Goal: Task Accomplishment & Management: Complete application form

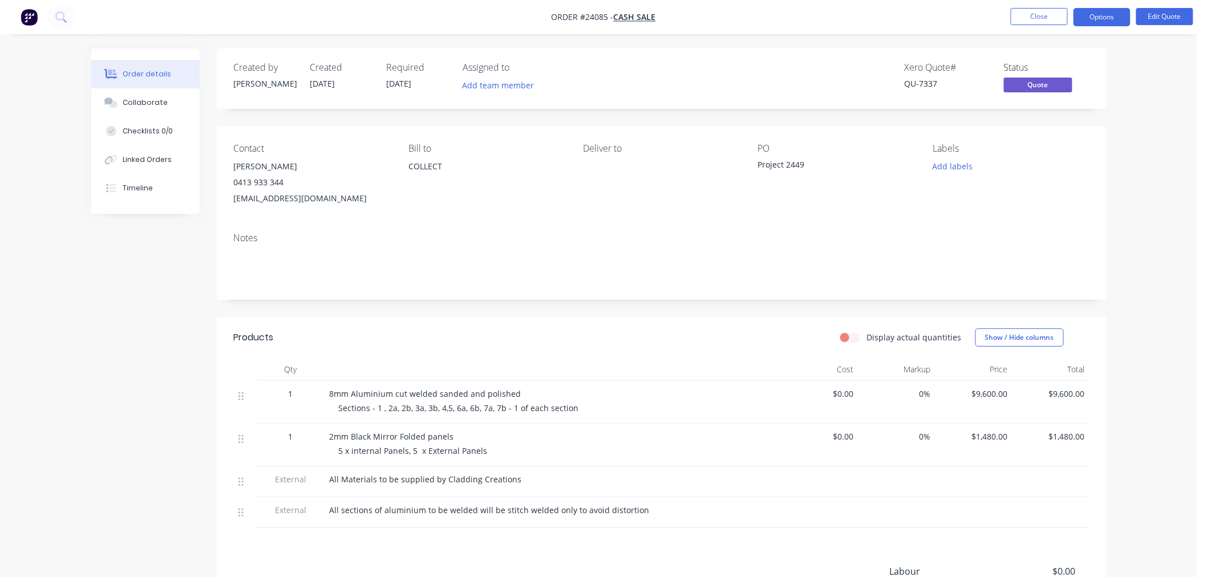
click at [583, 232] on div "Notes" at bounding box center [662, 262] width 890 height 76
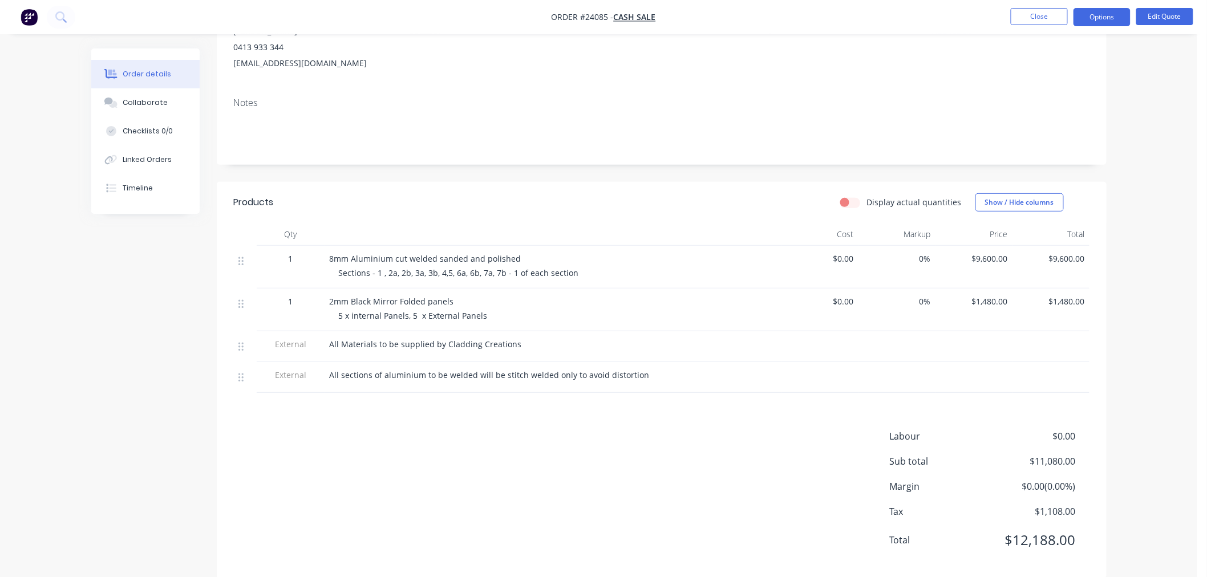
scroll to position [155, 0]
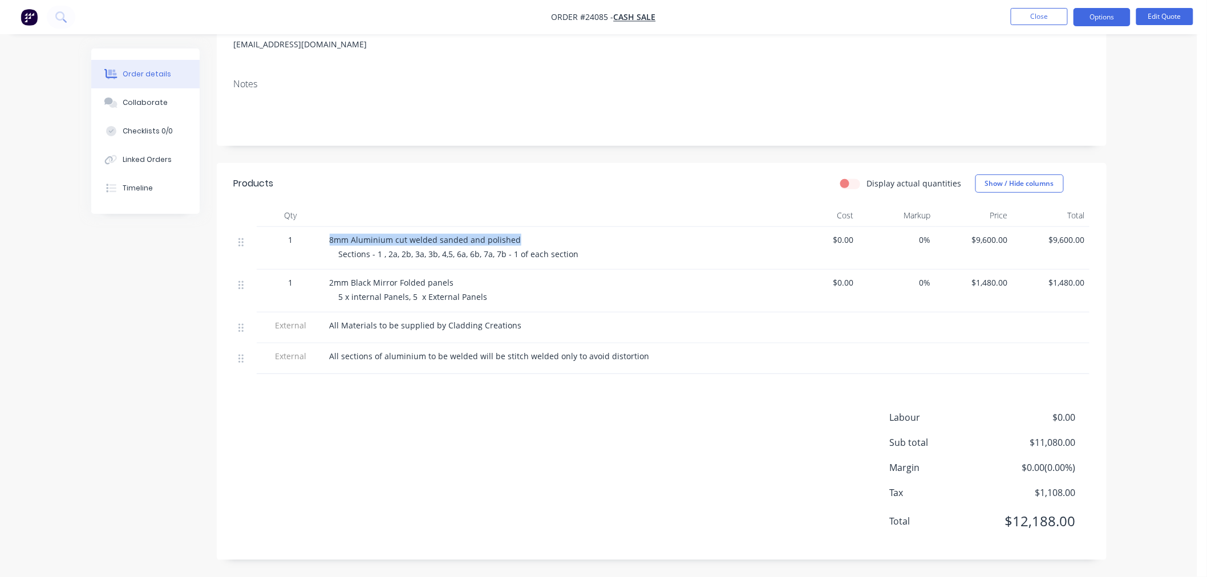
drag, startPoint x: 329, startPoint y: 238, endPoint x: 590, endPoint y: 235, distance: 260.7
click at [590, 235] on div "8mm Aluminium cut welded sanded and polished" at bounding box center [553, 240] width 447 height 12
copy span "8mm Aluminium cut welded sanded and polished"
click at [364, 252] on span "Sections - 1 , 2a, 2b, 3a, 3b, 4,5, 6a, 6b, 7a, 7b - 1 of each section" at bounding box center [459, 254] width 240 height 11
drag, startPoint x: 338, startPoint y: 253, endPoint x: 600, endPoint y: 252, distance: 261.8
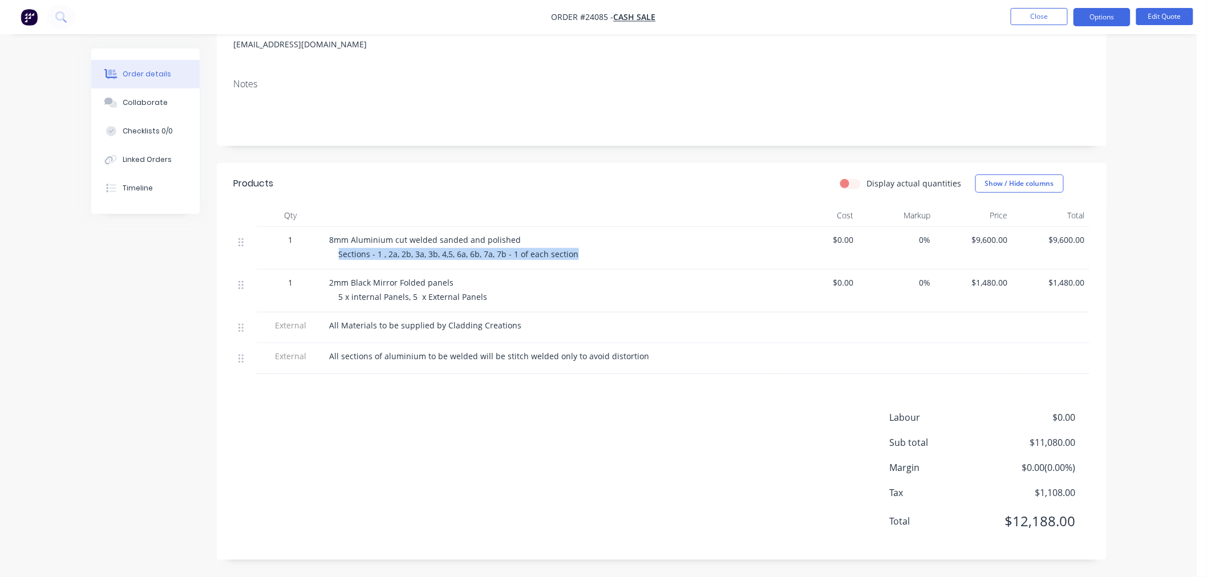
click at [600, 252] on div "Sections - 1 , 2a, 2b, 3a, 3b, 4,5, 6a, 6b, 7a, 7b - 1 of each section" at bounding box center [558, 254] width 438 height 12
copy span "Sections - 1 , 2a, 2b, 3a, 3b, 4,5, 6a, 6b, 7a, 7b - 1 of each section"
drag, startPoint x: 329, startPoint y: 281, endPoint x: 477, endPoint y: 284, distance: 148.3
click at [477, 284] on div "2mm Black Mirror Folded panels 5 x internal Panels, 5 x External Panels" at bounding box center [553, 291] width 456 height 43
copy span "2mm Black Mirror Folded panels"
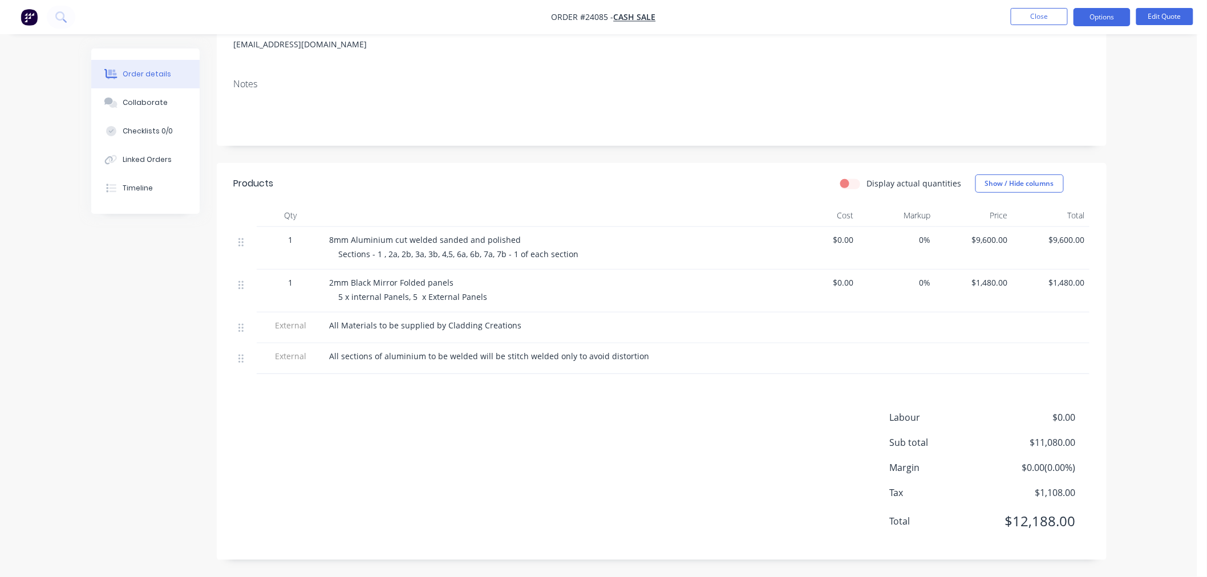
click at [326, 339] on div "All Materials to be supplied by Cladding Creations" at bounding box center [553, 328] width 456 height 31
drag, startPoint x: 338, startPoint y: 294, endPoint x: 566, endPoint y: 294, distance: 228.2
click at [566, 294] on div "5 x internal Panels, 5 x External Panels" at bounding box center [558, 297] width 438 height 12
copy span "5 x internal Panels, 5 x External Panels"
drag, startPoint x: 512, startPoint y: 326, endPoint x: 327, endPoint y: 326, distance: 184.8
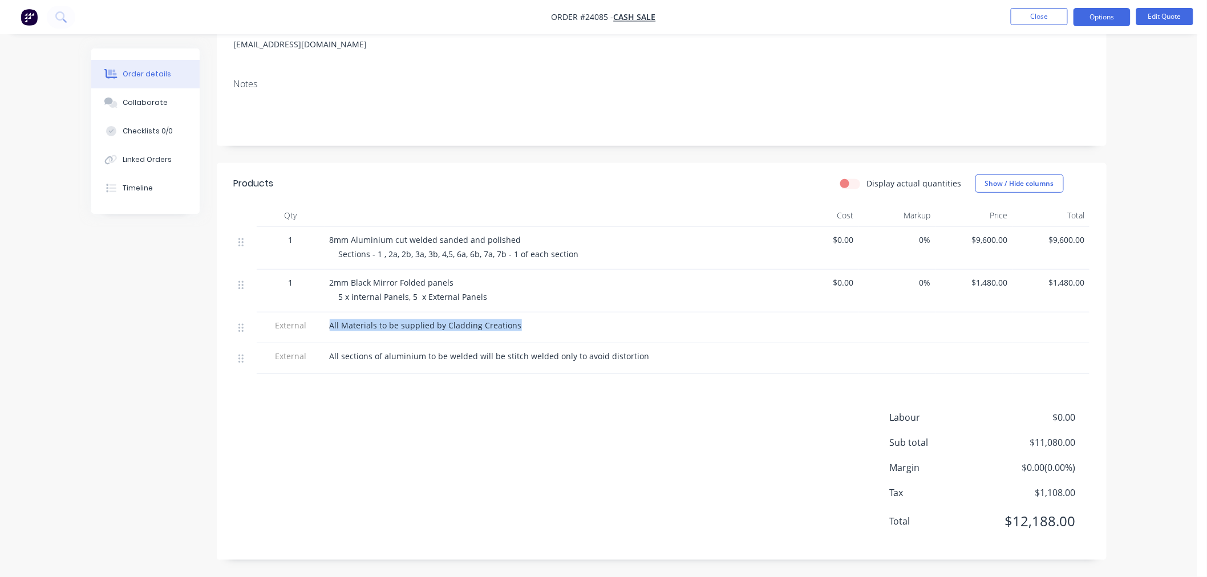
click at [327, 326] on div "All Materials to be supplied by Cladding Creations" at bounding box center [553, 328] width 456 height 31
copy span "All Materials to be supplied by Cladding Creations"
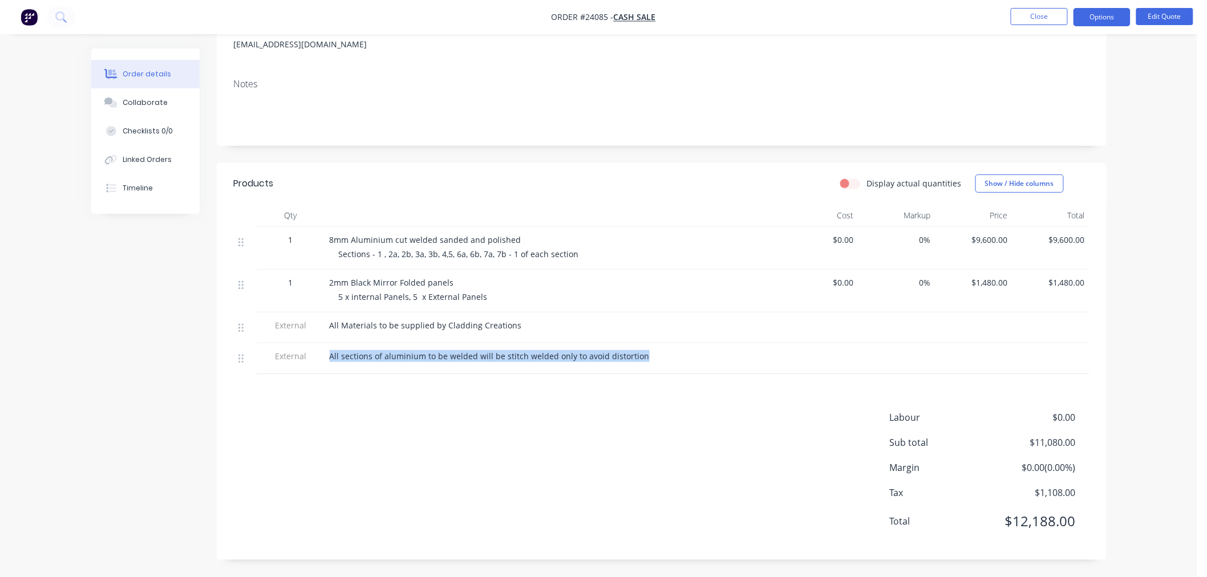
drag, startPoint x: 651, startPoint y: 361, endPoint x: 320, endPoint y: 357, distance: 331.4
click at [320, 357] on div "External All sections of aluminium to be welded will be stitch welded only to a…" at bounding box center [662, 358] width 856 height 31
copy div "All sections of aluminium to be welded will be stitch welded only to avoid dist…"
click at [162, 103] on div "Collaborate" at bounding box center [145, 103] width 45 height 10
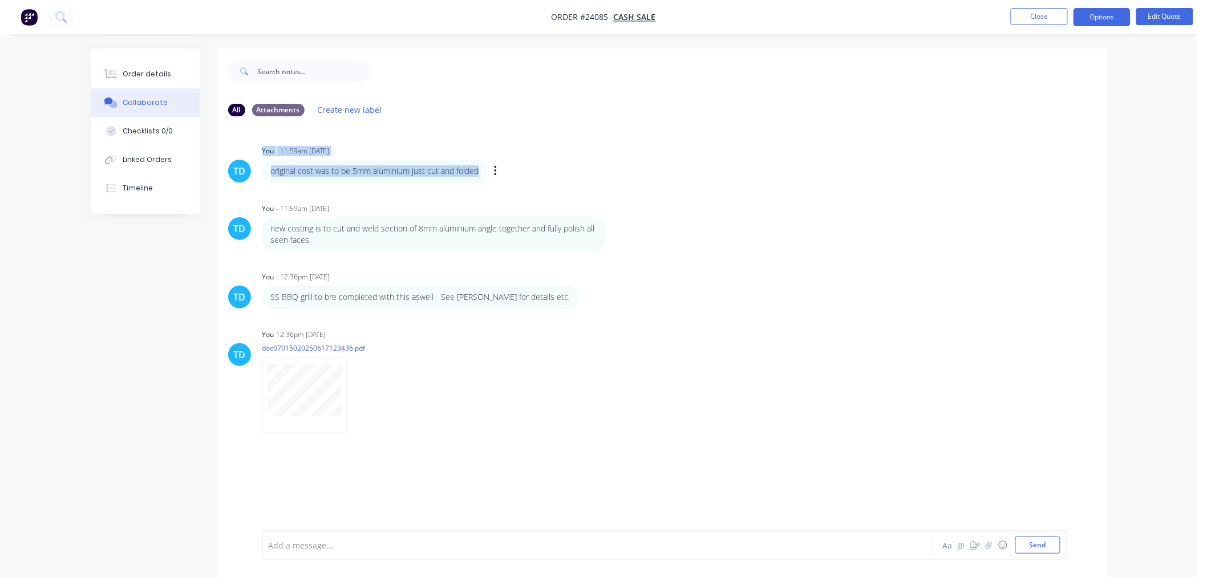
drag, startPoint x: 483, startPoint y: 168, endPoint x: 250, endPoint y: 180, distance: 233.0
click at [250, 180] on div "TD You - 11:59am [DATE] original cost was to be 5mm aluminium just cut and fold…" at bounding box center [662, 163] width 890 height 40
copy div "You - 11:59am [DATE] original cost was to be 5mm aluminium just cut and folded"
drag, startPoint x: 464, startPoint y: 240, endPoint x: 503, endPoint y: 244, distance: 38.9
click at [464, 240] on p "new costing is to cut and weld section of 8mm aluminium angle together and full…" at bounding box center [434, 234] width 327 height 23
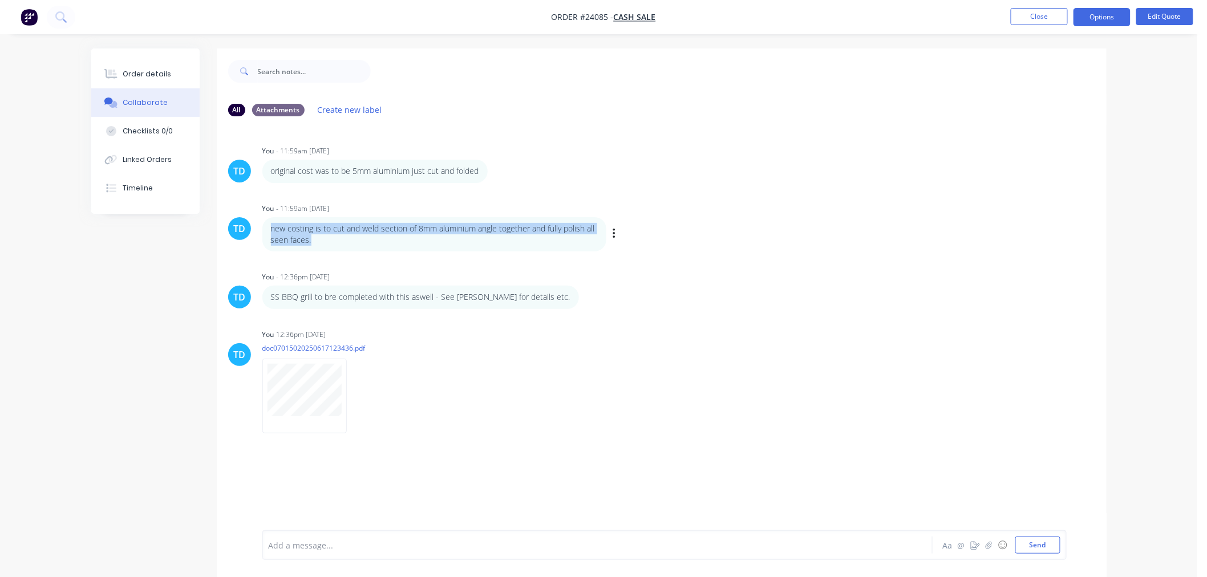
drag, startPoint x: 379, startPoint y: 242, endPoint x: 262, endPoint y: 225, distance: 117.5
click at [262, 225] on div "new costing is to cut and weld section of 8mm aluminium angle together and full…" at bounding box center [434, 234] width 344 height 35
copy p "new costing is to cut and weld section of 8mm aluminium angle together and full…"
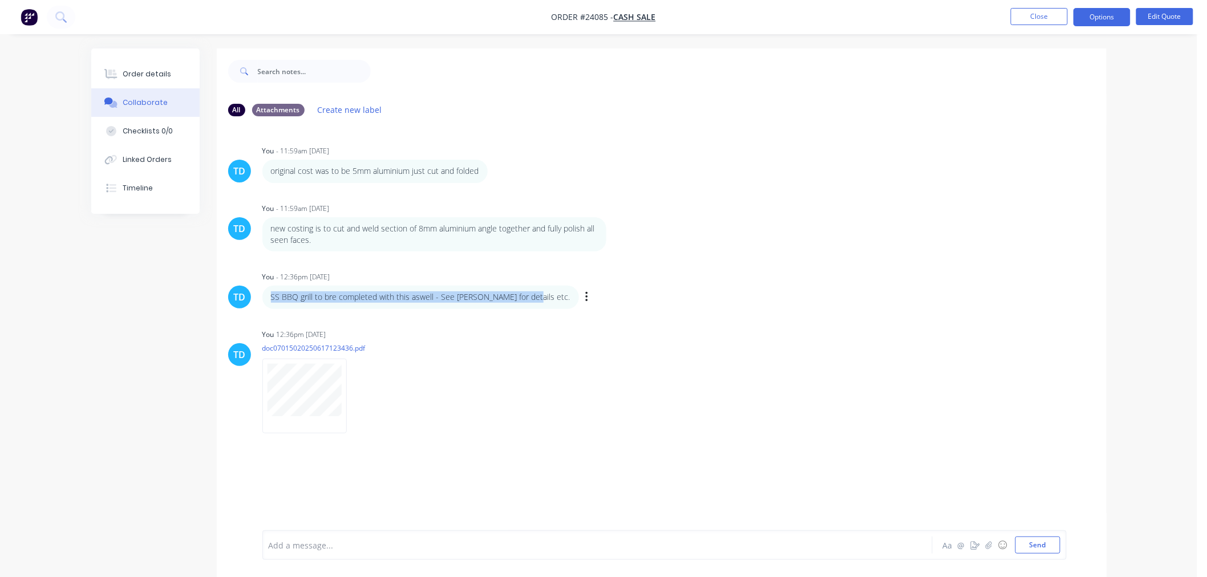
drag, startPoint x: 520, startPoint y: 294, endPoint x: 266, endPoint y: 293, distance: 253.3
click at [266, 293] on div "SS BBQ grill to bre completed with this aswell - See [PERSON_NAME] for details …" at bounding box center [420, 297] width 317 height 23
copy p "SS BBQ grill to bre completed with this aswell - See [PERSON_NAME] for details …"
click at [0, 527] on html "Order #24085 - CASH SALE Close Options Edit Quote Order details Collaborate Che…" at bounding box center [603, 297] width 1207 height 594
click at [355, 396] on icon "button" at bounding box center [356, 396] width 3 height 13
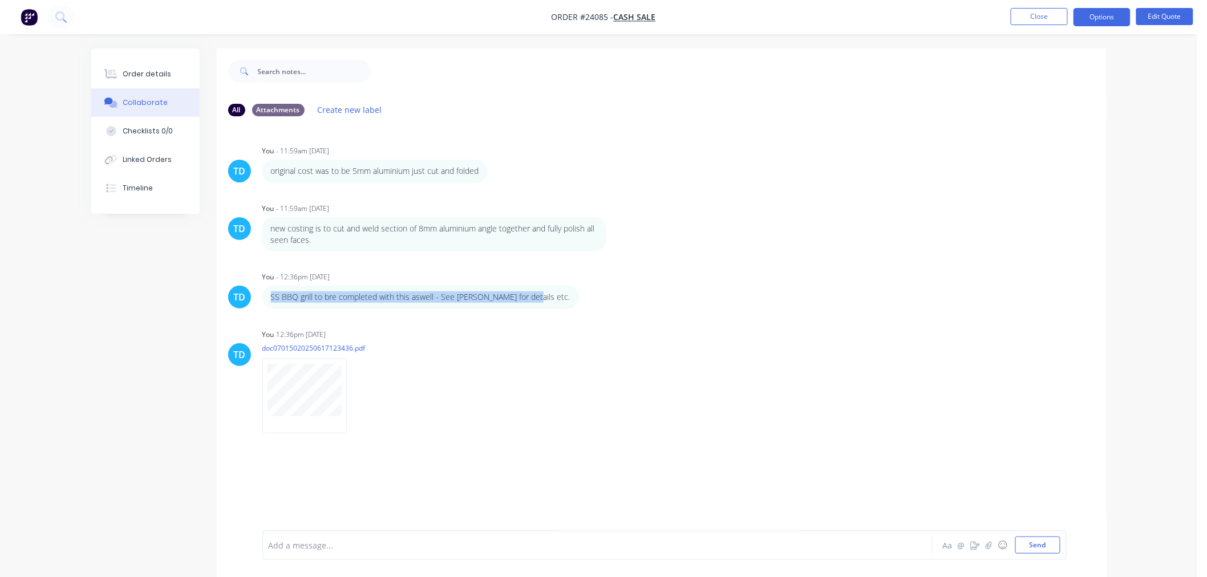
click at [0, 414] on html "Order #24085 - CASH SALE Close Options Edit Quote Order details Collaborate Che…" at bounding box center [603, 297] width 1207 height 594
click at [337, 544] on div at bounding box center [565, 546] width 593 height 12
click at [1035, 548] on button "Send" at bounding box center [1037, 545] width 45 height 17
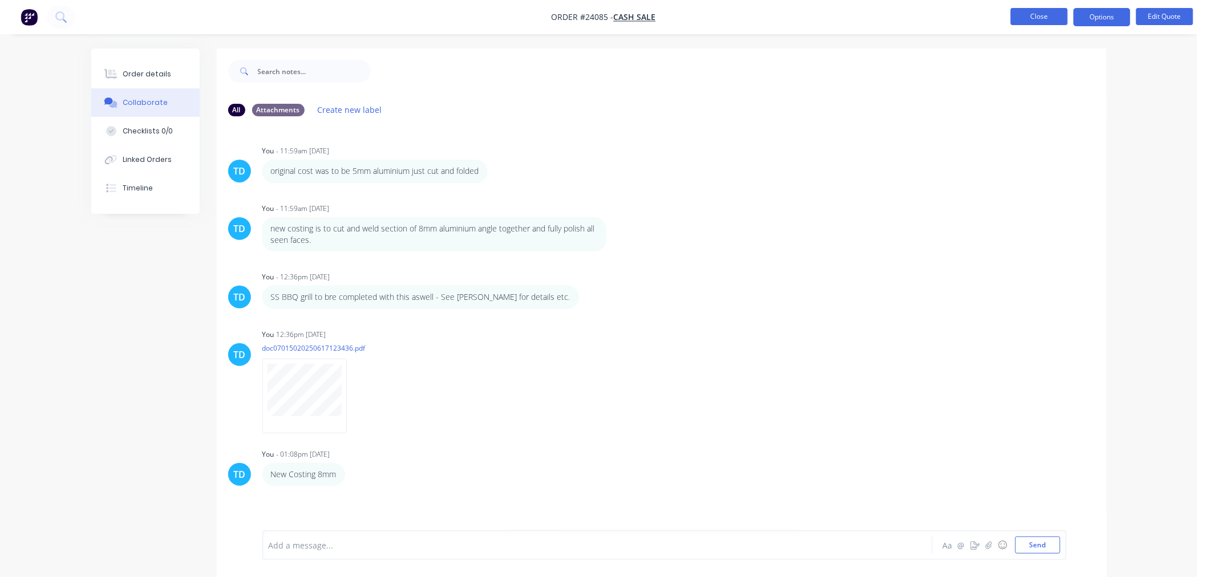
click at [1034, 13] on button "Close" at bounding box center [1039, 16] width 57 height 17
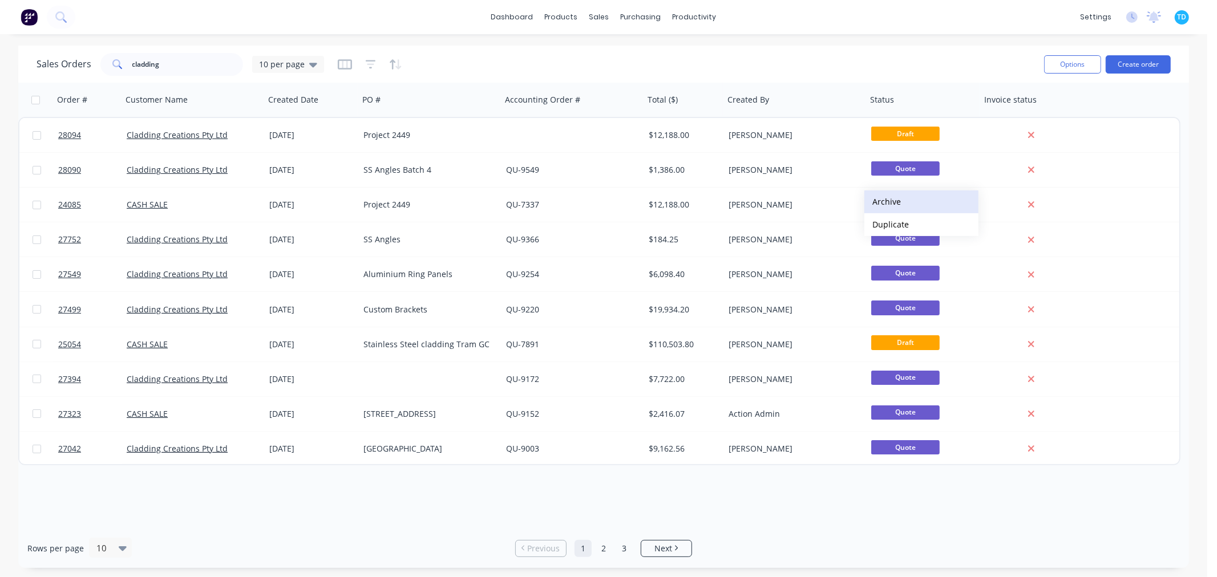
click at [885, 203] on button "Archive" at bounding box center [921, 202] width 114 height 23
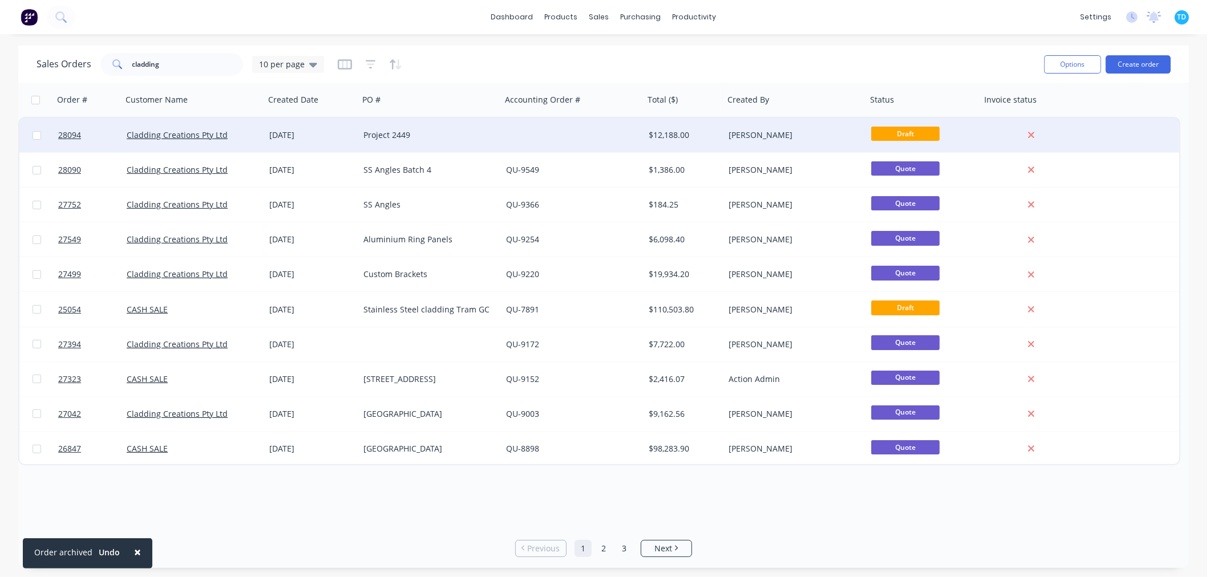
click at [522, 132] on div at bounding box center [572, 135] width 143 height 34
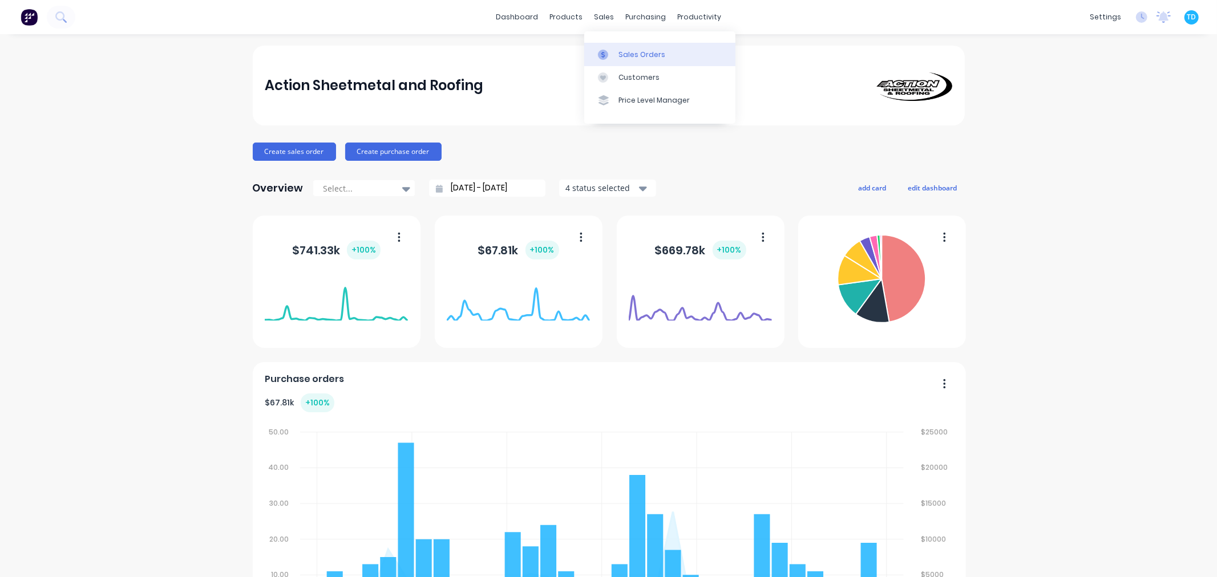
click at [635, 52] on div "Sales Orders" at bounding box center [641, 55] width 47 height 10
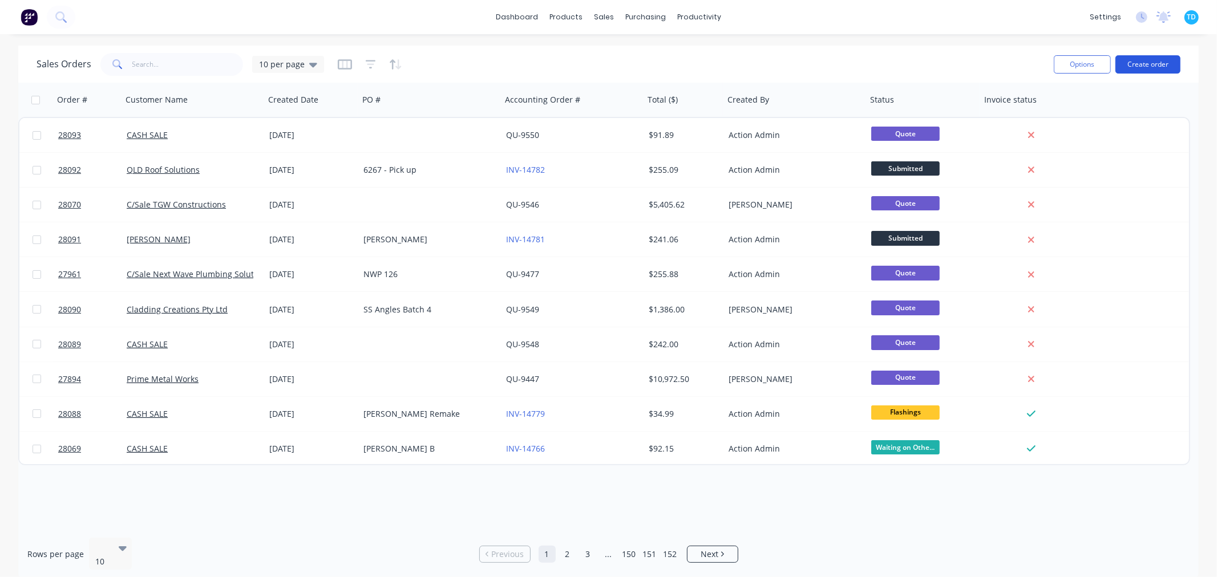
click at [1168, 62] on button "Create order" at bounding box center [1147, 64] width 65 height 18
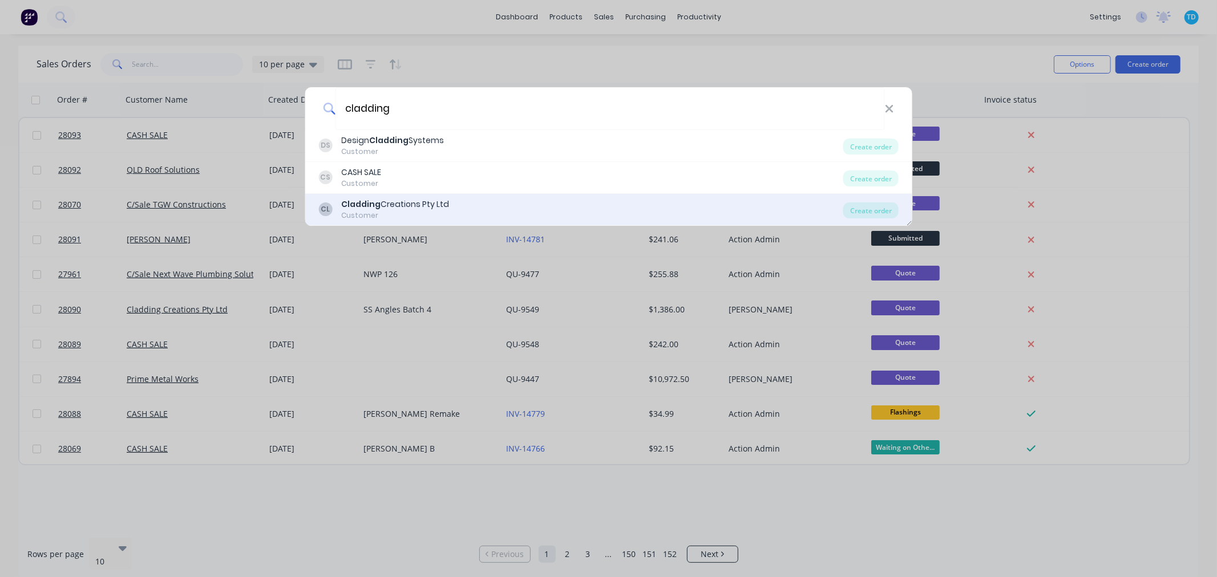
type input "cladding"
click at [430, 203] on div "Cladding Creations Pty Ltd" at bounding box center [395, 205] width 108 height 12
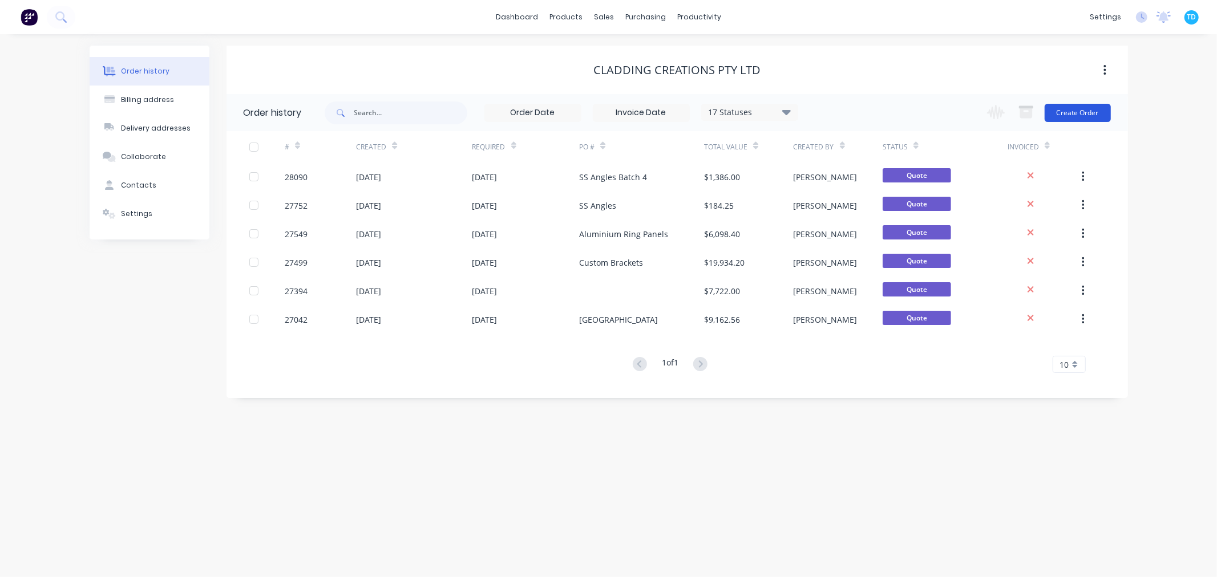
click at [1092, 112] on button "Create Order" at bounding box center [1077, 113] width 66 height 18
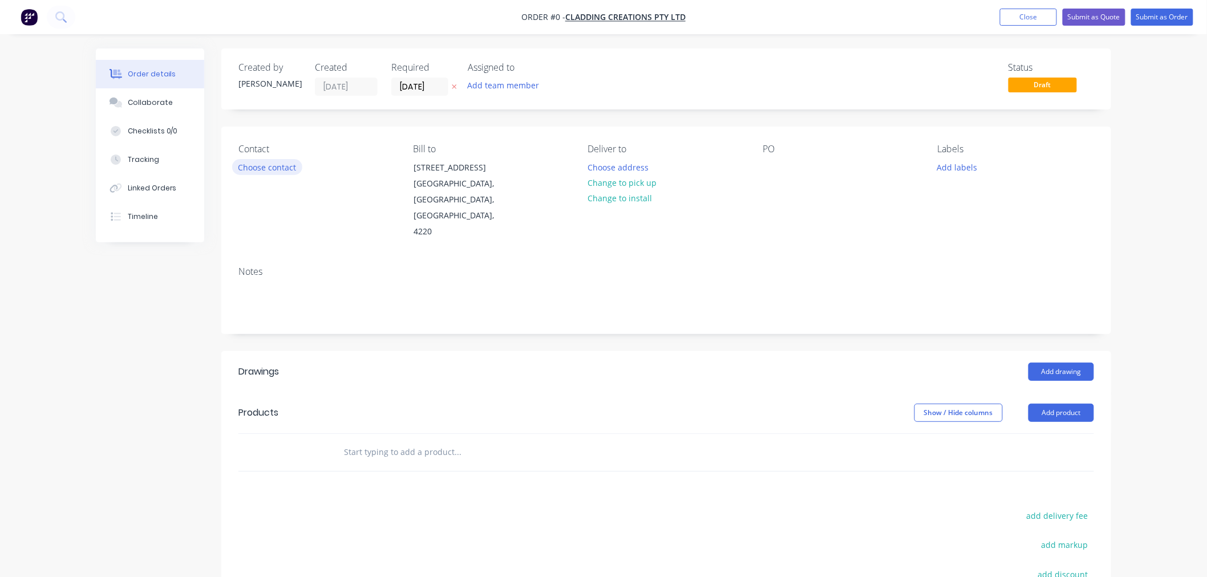
click at [276, 168] on button "Choose contact" at bounding box center [267, 166] width 70 height 15
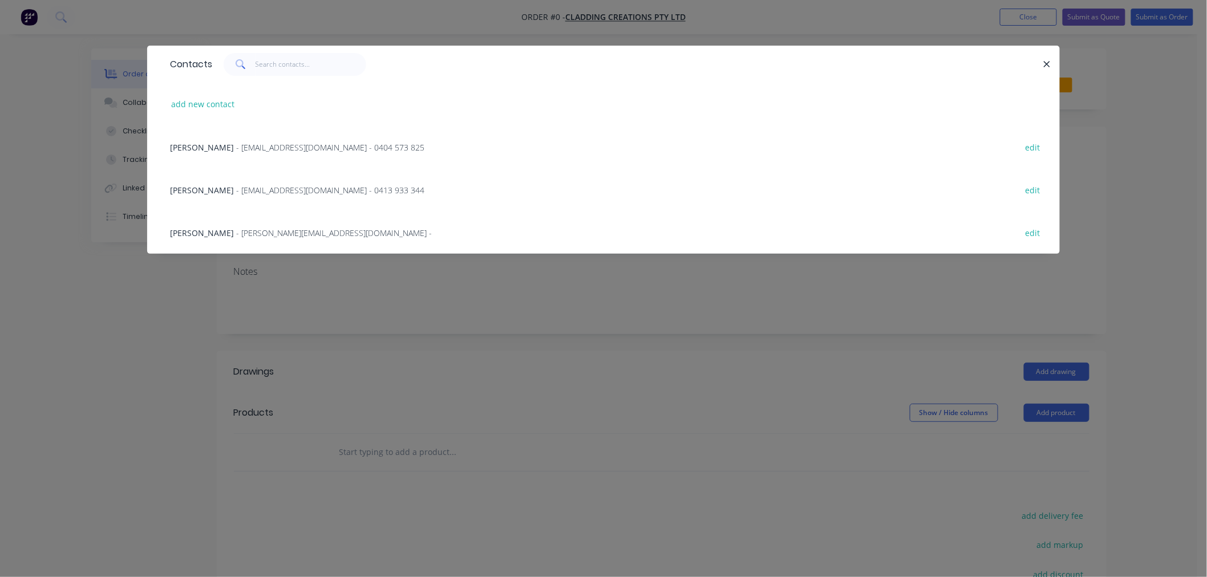
click at [245, 187] on span "- estimating@claddingcreations.com.au - 0413 933 344" at bounding box center [330, 190] width 188 height 11
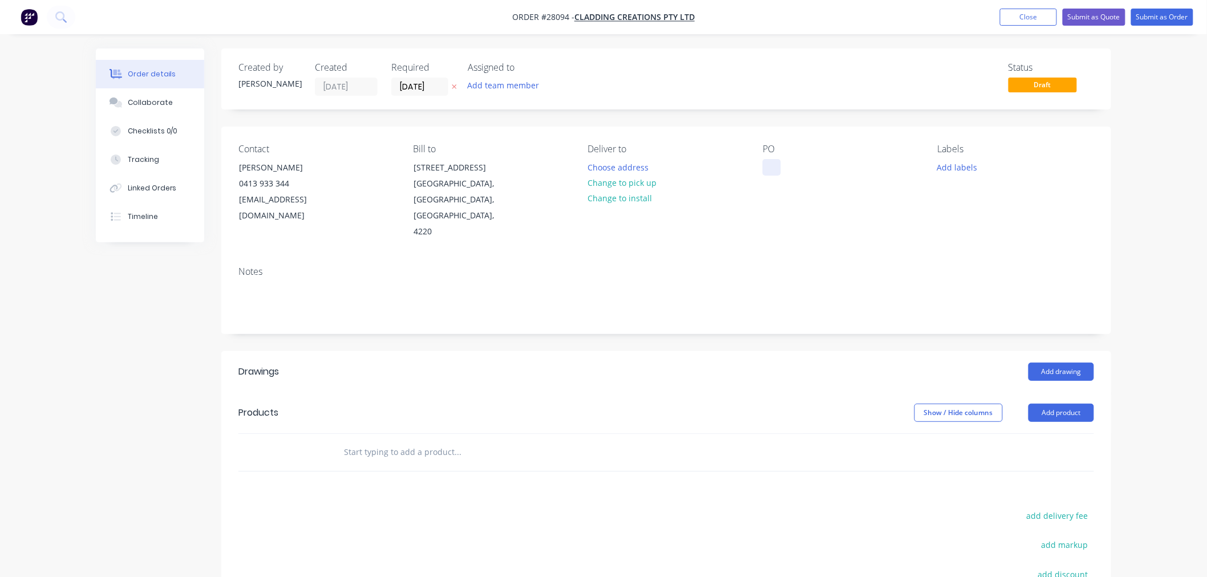
click at [771, 168] on div at bounding box center [772, 167] width 18 height 17
click at [773, 167] on div "2449" at bounding box center [781, 167] width 37 height 17
click at [1050, 404] on button "Add product" at bounding box center [1062, 413] width 66 height 18
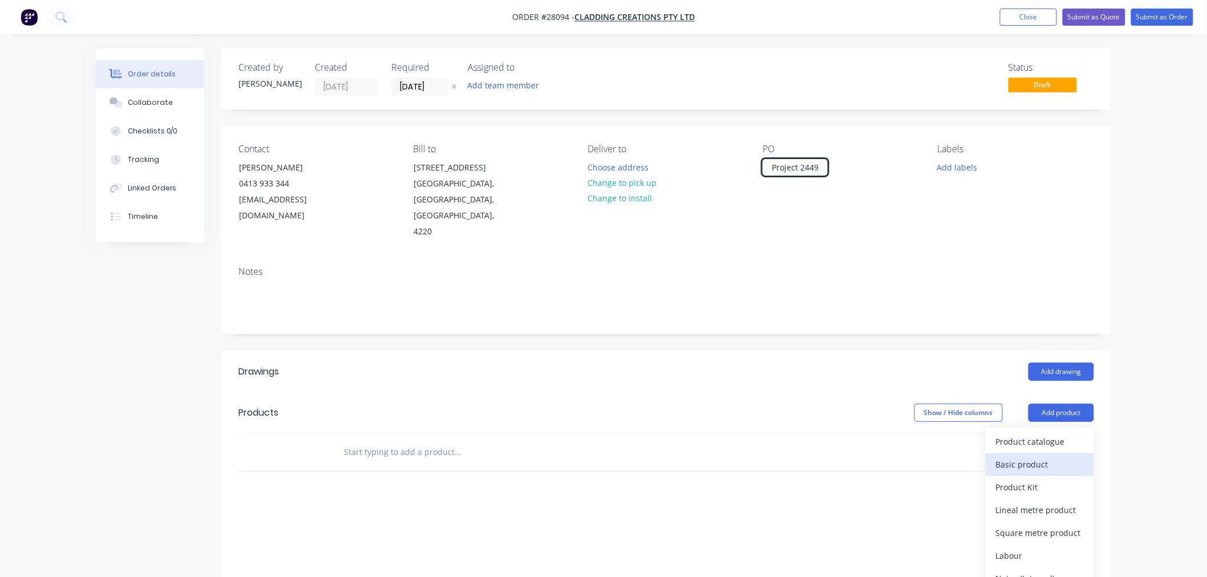
click at [1030, 456] on div "Basic product" at bounding box center [1040, 464] width 88 height 17
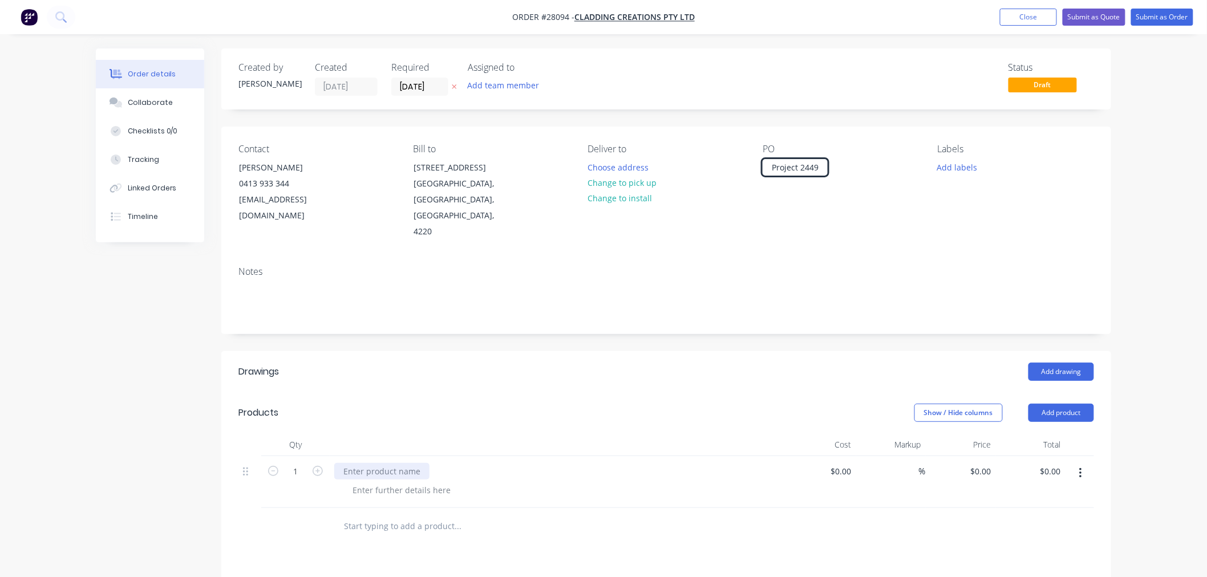
click at [400, 463] on div at bounding box center [381, 471] width 95 height 17
paste div
click at [406, 482] on div at bounding box center [401, 490] width 116 height 17
paste div
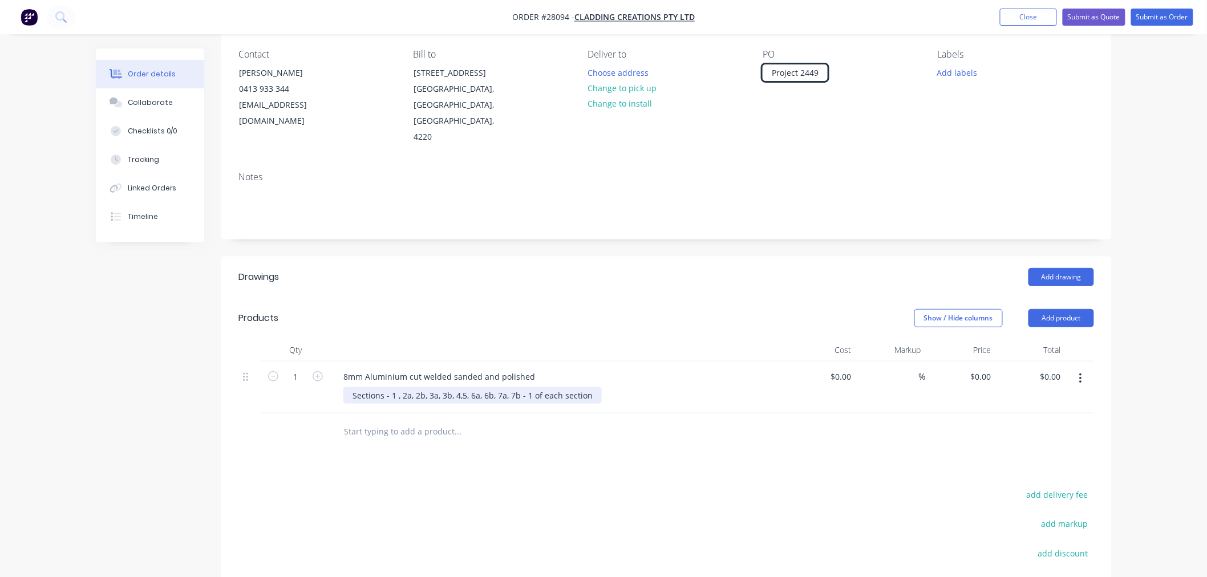
scroll to position [127, 0]
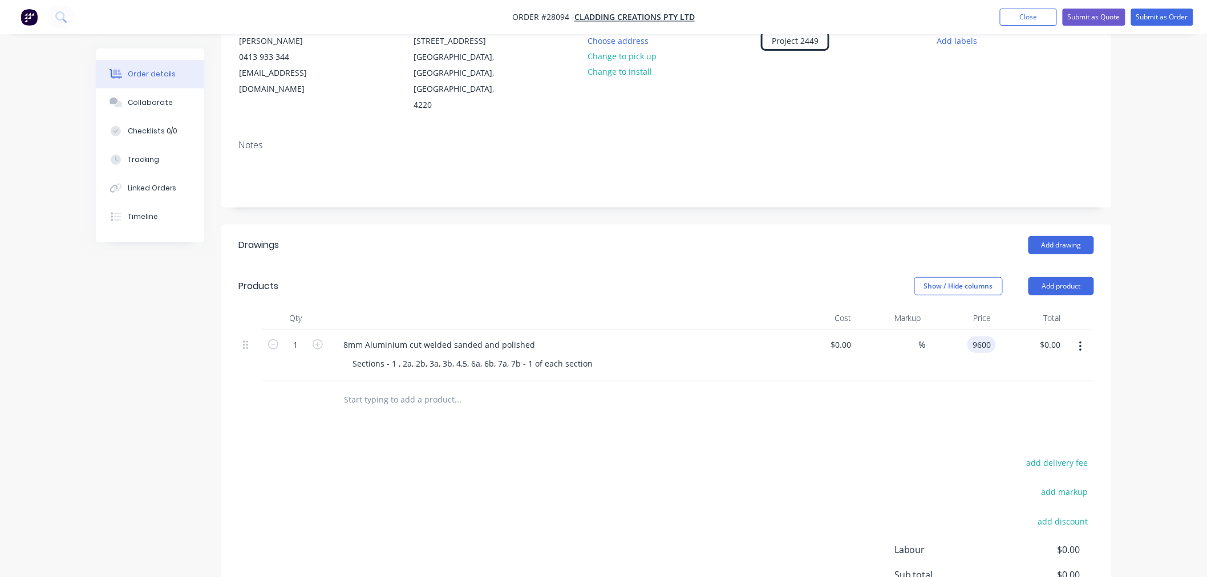
type input "$9,600.00"
click at [973, 411] on div "Drawings Add drawing Products Show / Hide columns Add product Qty Cost Markup P…" at bounding box center [666, 459] width 890 height 468
click at [1044, 277] on button "Add product" at bounding box center [1062, 286] width 66 height 18
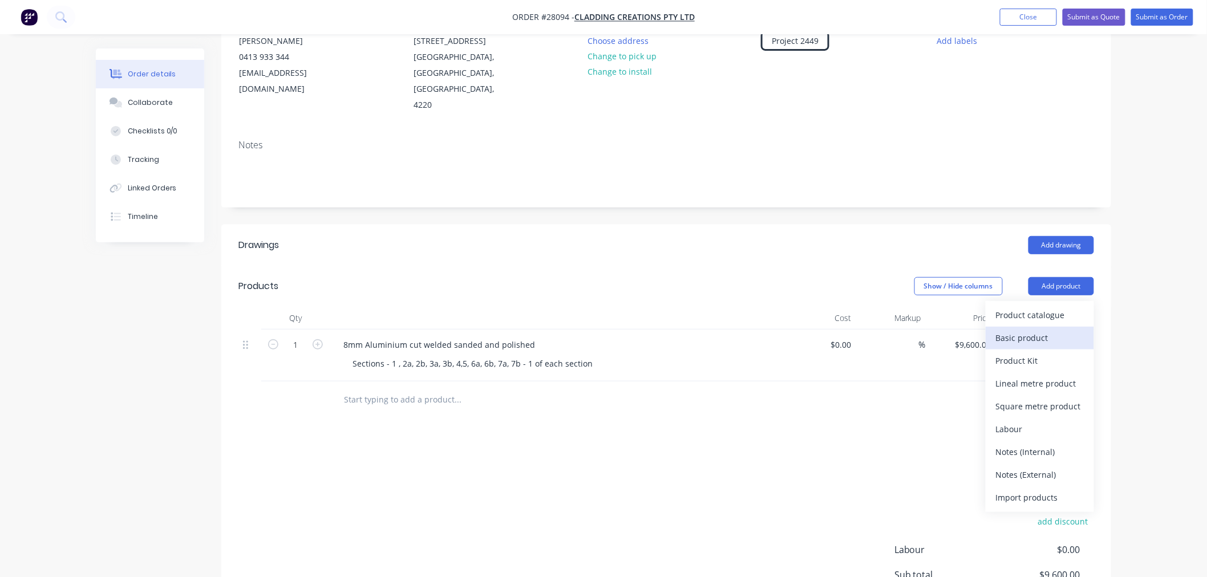
click at [1016, 330] on div "Basic product" at bounding box center [1040, 338] width 88 height 17
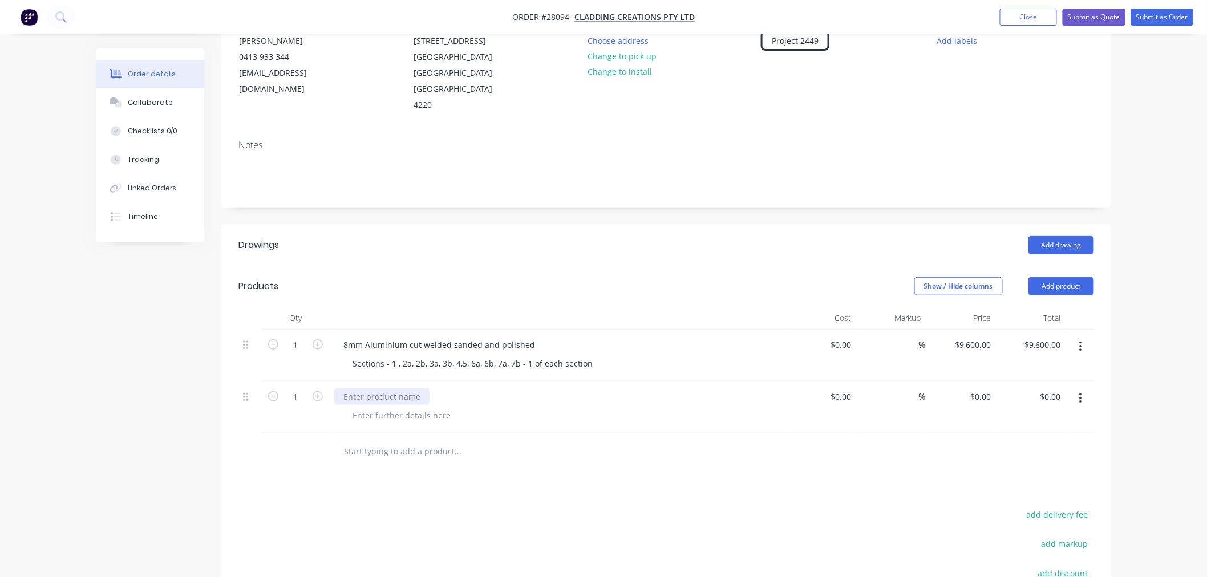
click at [390, 388] on div at bounding box center [381, 396] width 95 height 17
paste div
click at [373, 407] on div at bounding box center [401, 415] width 116 height 17
paste div
drag, startPoint x: 670, startPoint y: 556, endPoint x: 784, endPoint y: 513, distance: 121.8
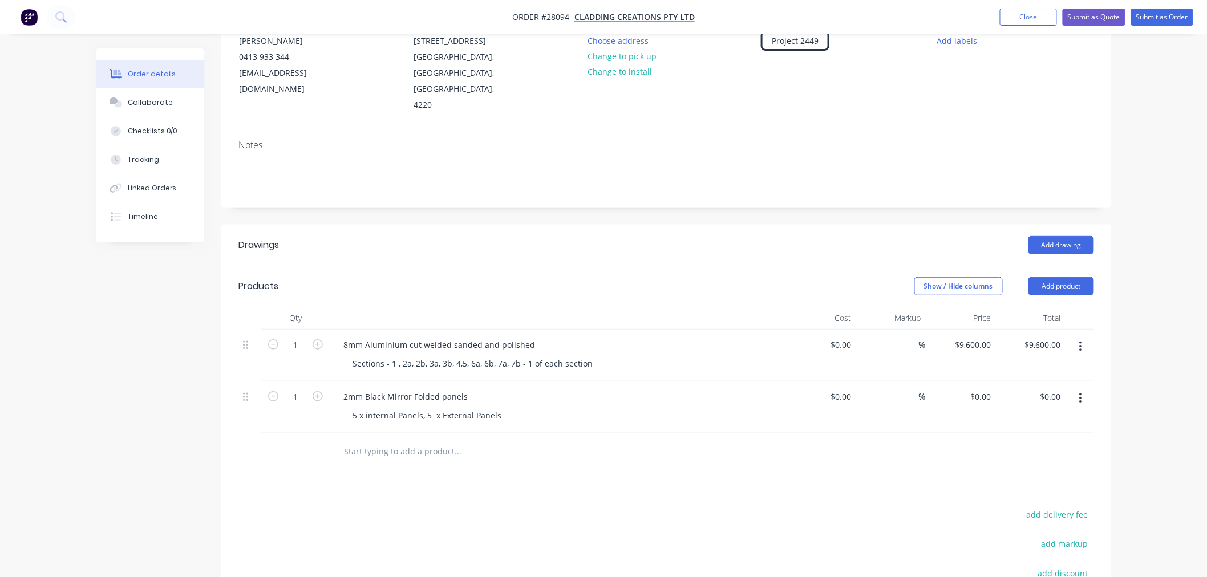
click at [1074, 277] on button "Add product" at bounding box center [1062, 286] width 66 height 18
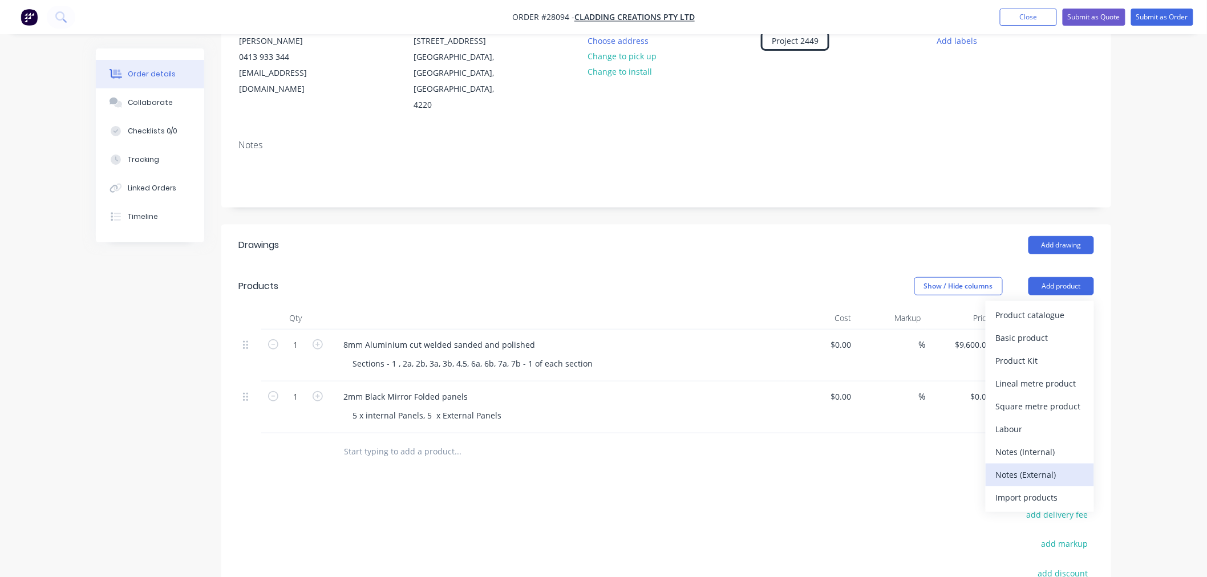
click at [1044, 467] on div "Notes (External)" at bounding box center [1040, 475] width 88 height 17
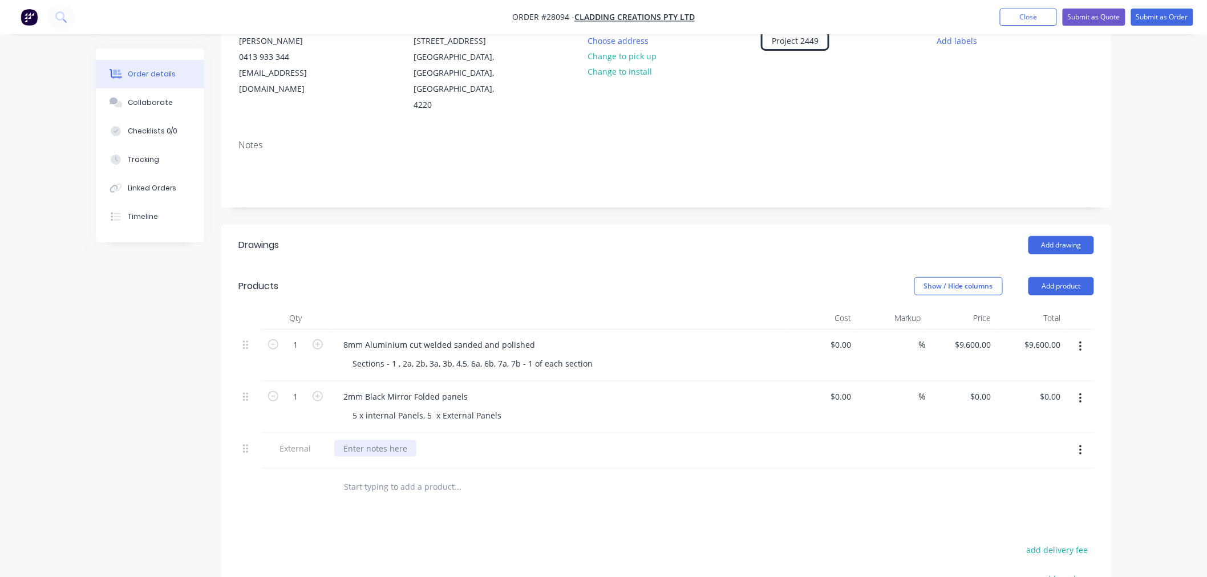
click at [382, 440] on div at bounding box center [375, 448] width 82 height 17
paste div
click at [1078, 277] on button "Add product" at bounding box center [1062, 286] width 66 height 18
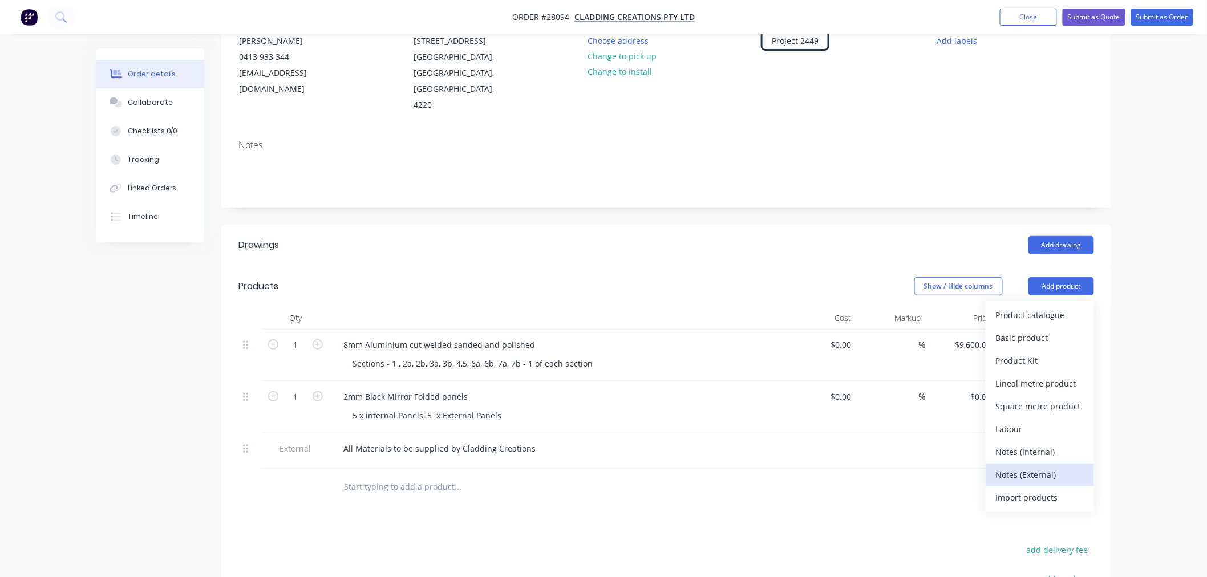
click at [1039, 467] on div "Notes (External)" at bounding box center [1040, 475] width 88 height 17
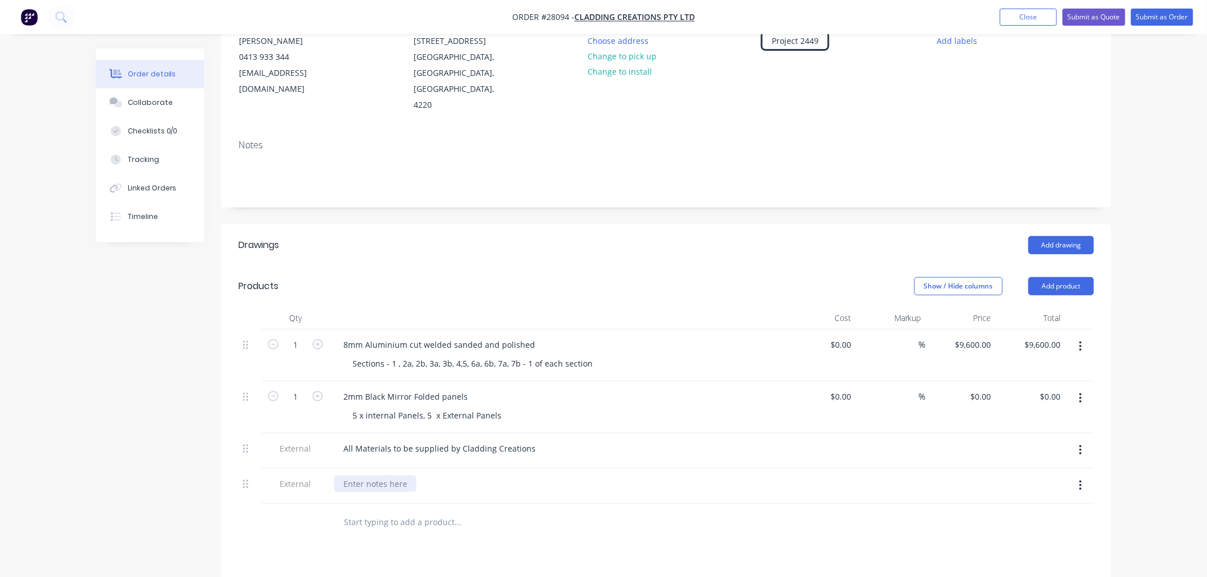
click at [392, 476] on div at bounding box center [375, 484] width 82 height 17
paste div
click at [834, 538] on div "Drawings Add drawing Products Show / Hide columns Add product Qty Cost Markup P…" at bounding box center [666, 520] width 890 height 590
click at [993, 388] on input "0" at bounding box center [983, 396] width 26 height 17
type input "$1,480.00"
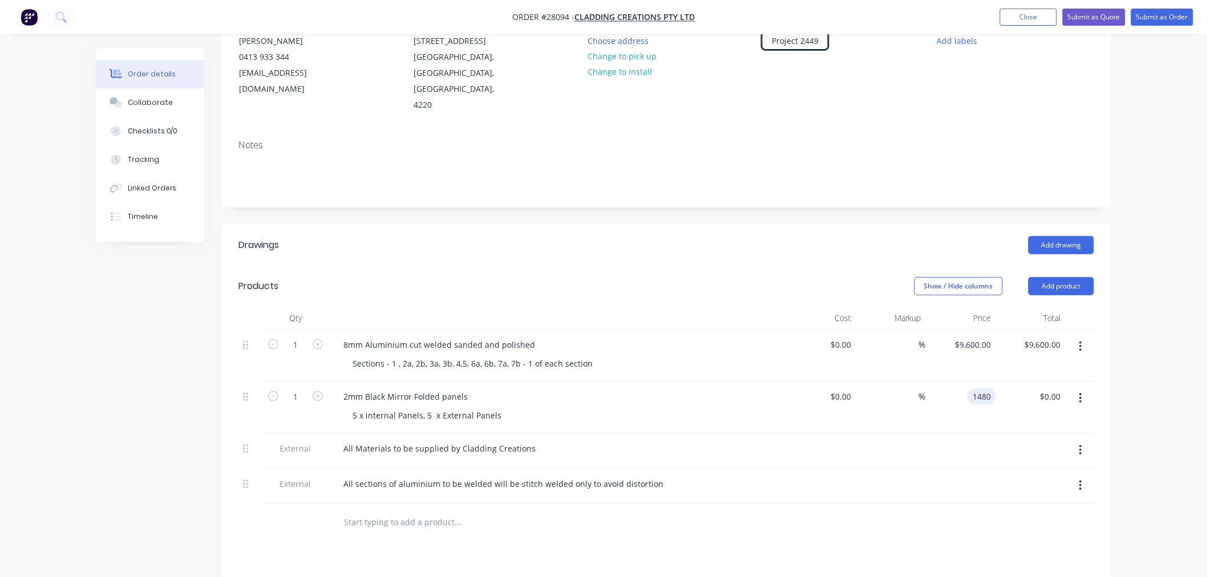
type input "$1,480.00"
click at [1017, 504] on div at bounding box center [666, 522] width 856 height 37
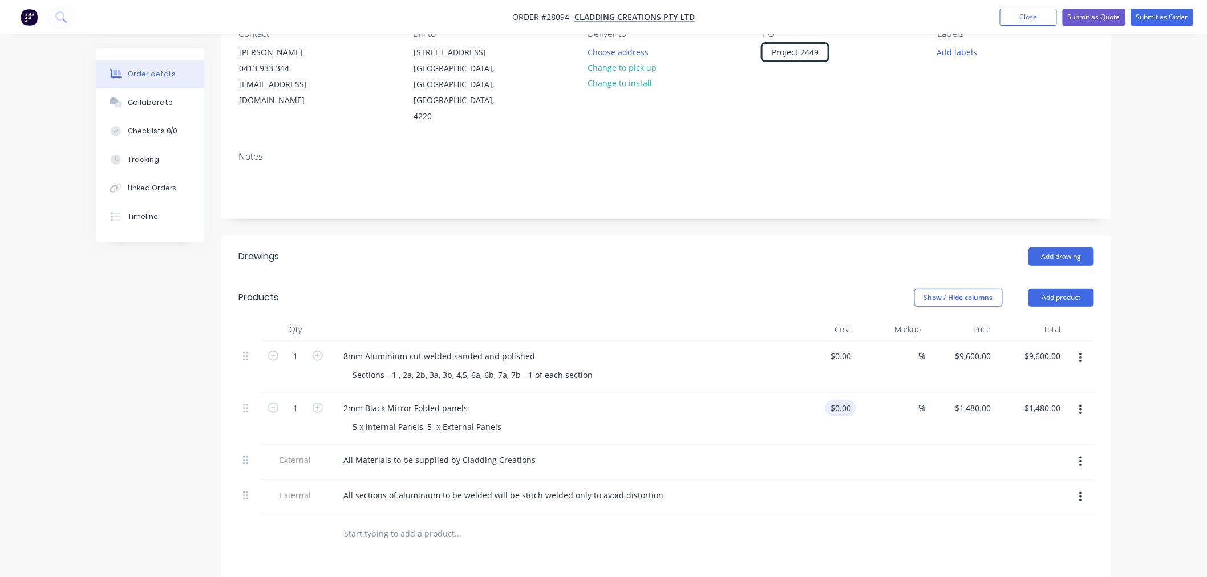
scroll to position [48, 0]
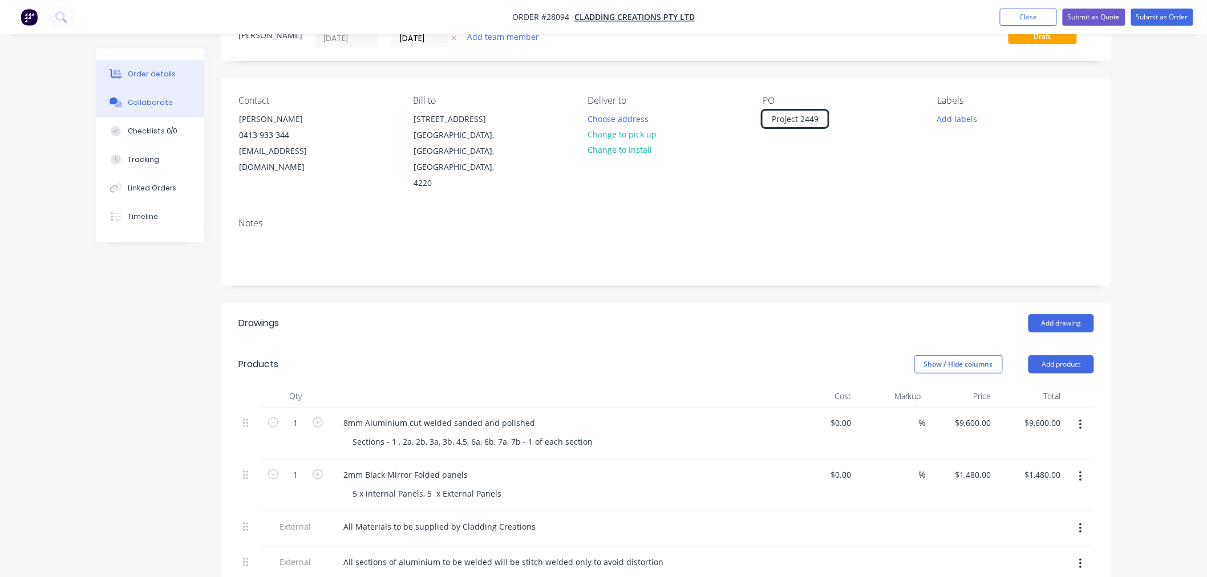
click at [145, 104] on div "Collaborate" at bounding box center [150, 103] width 45 height 10
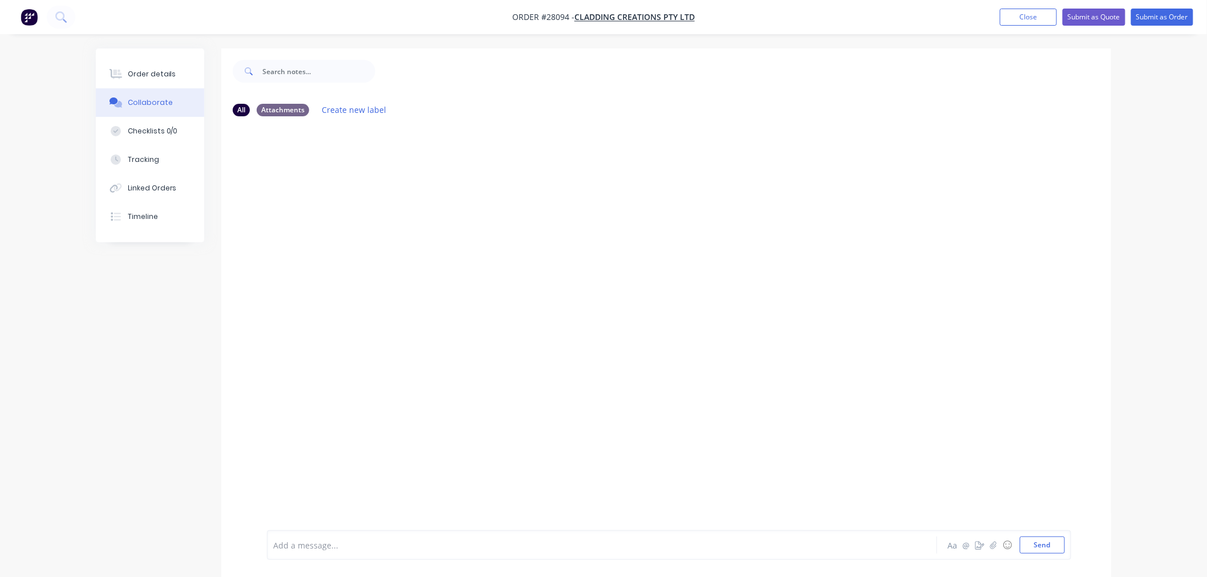
click at [585, 543] on div at bounding box center [570, 546] width 593 height 12
drag, startPoint x: 358, startPoint y: 535, endPoint x: 271, endPoint y: 518, distance: 88.8
click at [271, 518] on div "You - 11:59am 17/06/25 original cost was to be 5mm aluminium just cut and folde…" at bounding box center [669, 536] width 804 height 48
click at [1056, 542] on button "Send" at bounding box center [1042, 545] width 45 height 17
click at [419, 552] on div "Add a message..." at bounding box center [570, 545] width 594 height 17
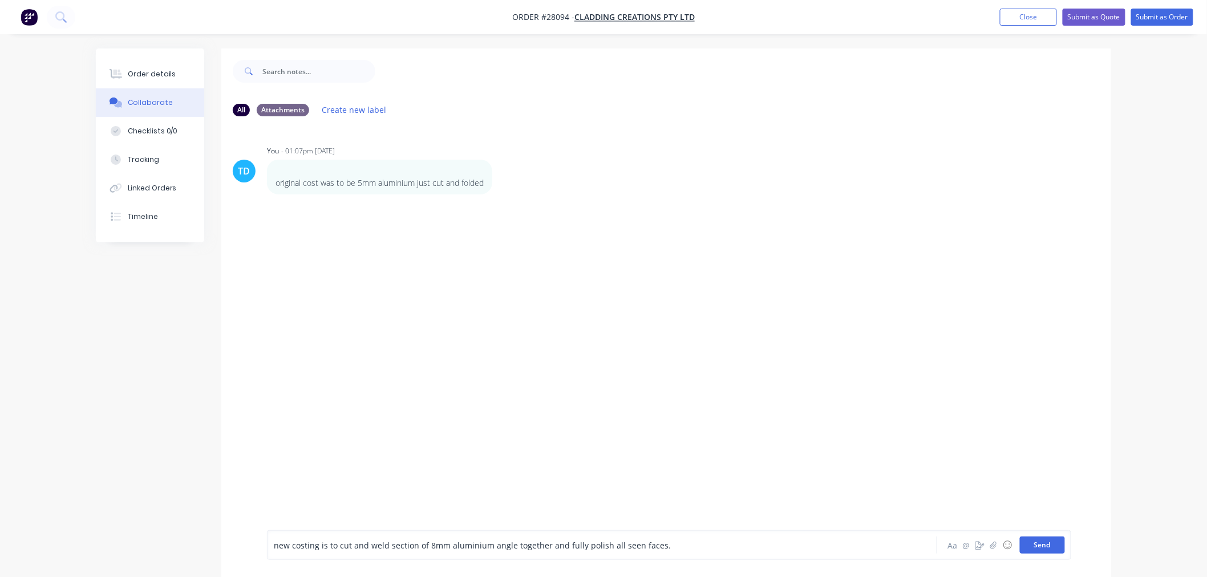
click at [1048, 550] on button "Send" at bounding box center [1042, 545] width 45 height 17
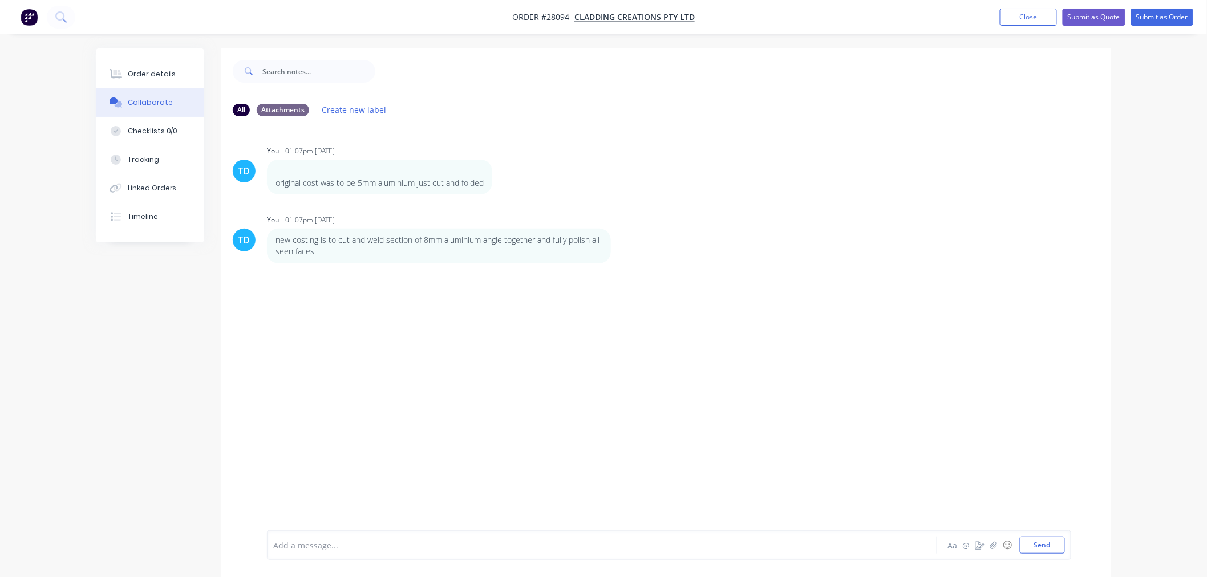
click at [645, 546] on div at bounding box center [570, 546] width 593 height 12
click at [1048, 552] on button "Send" at bounding box center [1042, 545] width 45 height 17
click at [993, 546] on icon "button" at bounding box center [993, 545] width 7 height 8
click at [341, 544] on div at bounding box center [570, 546] width 593 height 12
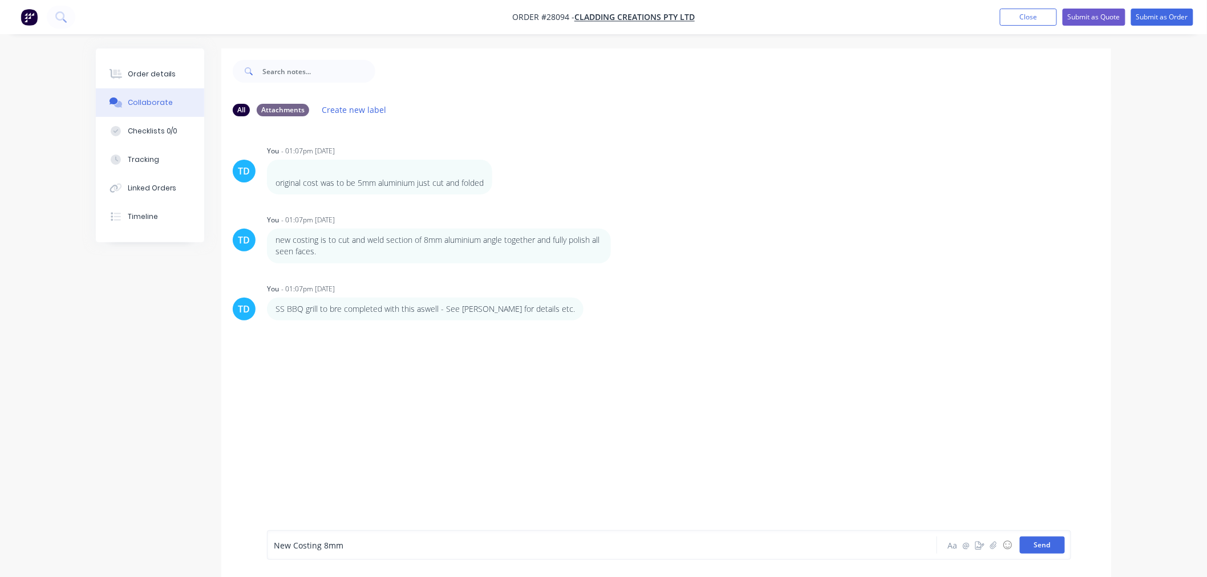
click at [1055, 545] on button "Send" at bounding box center [1042, 545] width 45 height 17
drag, startPoint x: 140, startPoint y: 68, endPoint x: 209, endPoint y: 90, distance: 72.7
click at [140, 67] on button "Order details" at bounding box center [150, 74] width 108 height 29
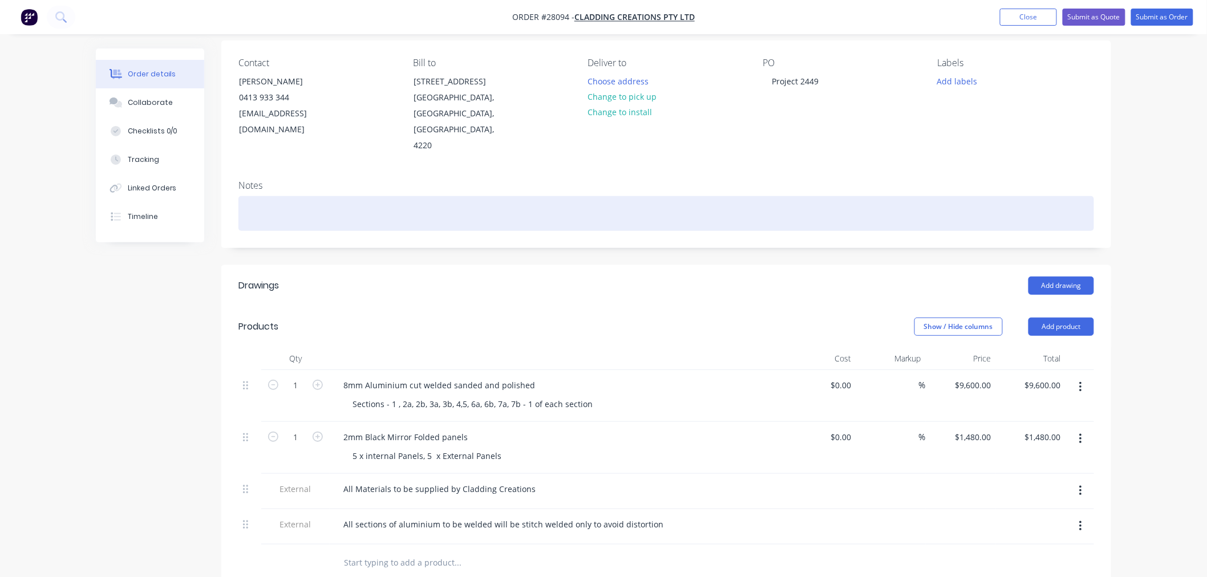
scroll to position [63, 0]
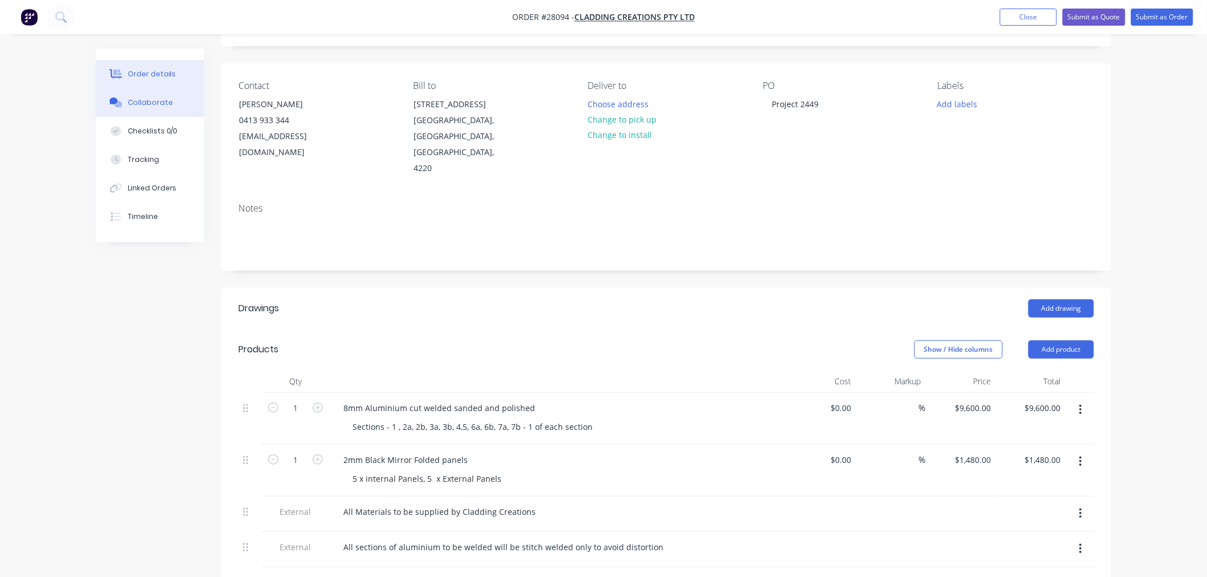
click at [141, 109] on button "Collaborate" at bounding box center [150, 102] width 108 height 29
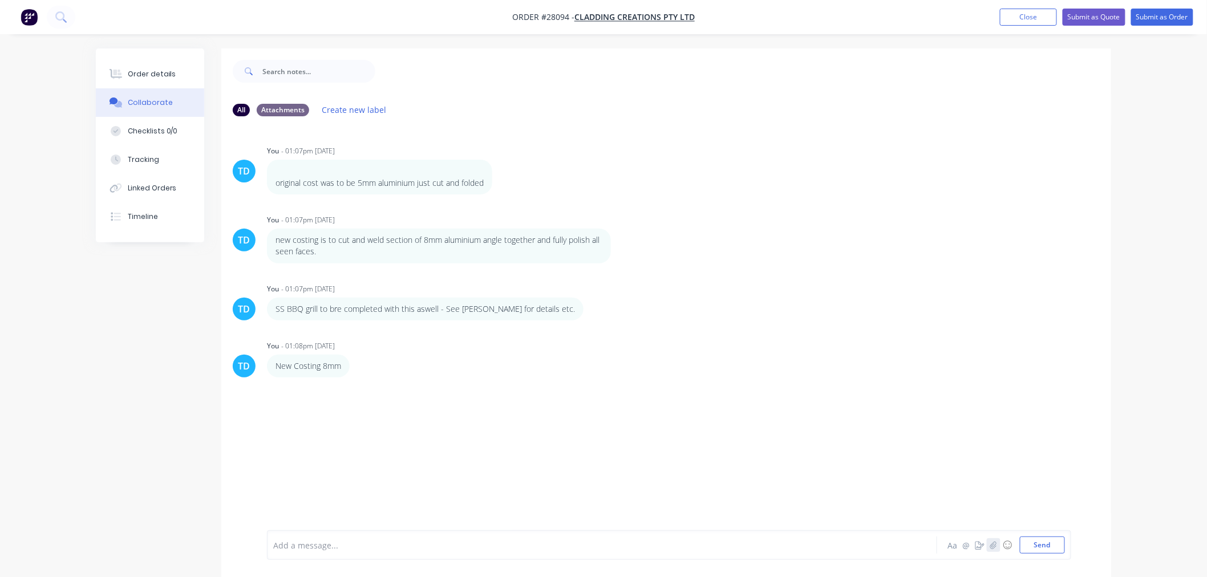
click at [994, 546] on icon "button" at bounding box center [993, 545] width 7 height 8
click at [1033, 548] on button "Send" at bounding box center [1042, 545] width 45 height 17
click at [1034, 15] on button "Close" at bounding box center [1028, 17] width 57 height 17
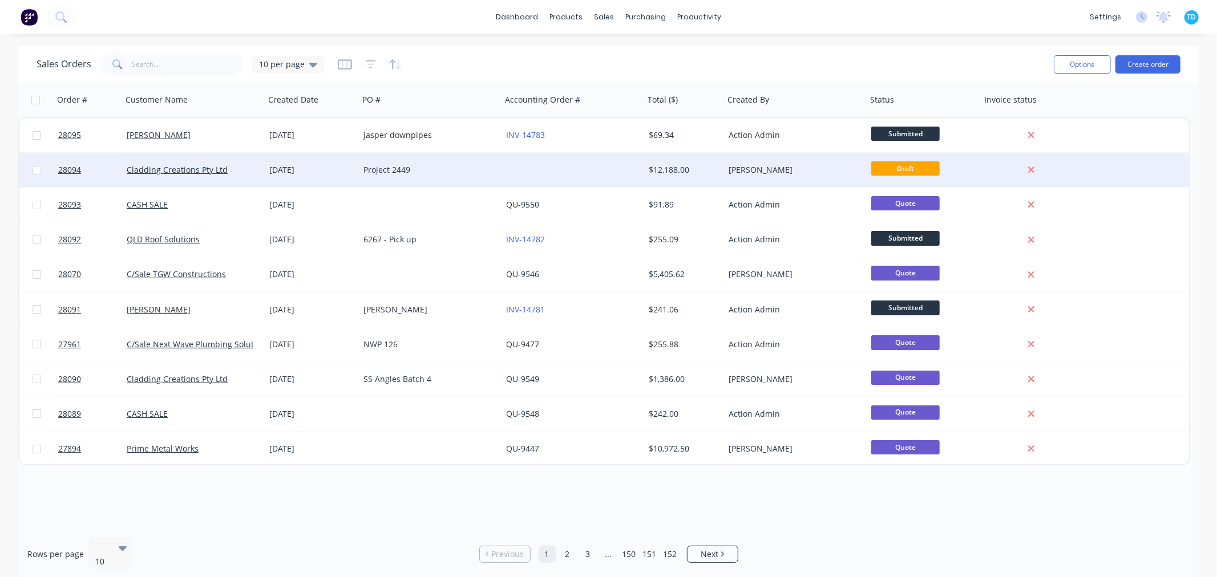
click at [841, 172] on div "[PERSON_NAME]" at bounding box center [791, 169] width 127 height 11
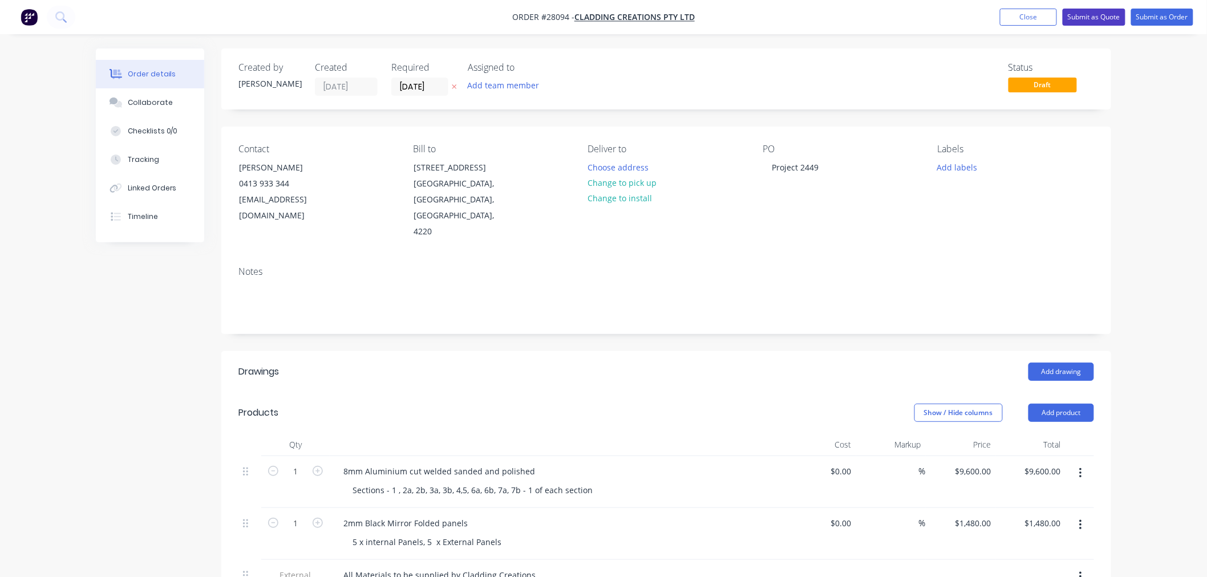
click at [1117, 18] on button "Submit as Quote" at bounding box center [1094, 17] width 63 height 17
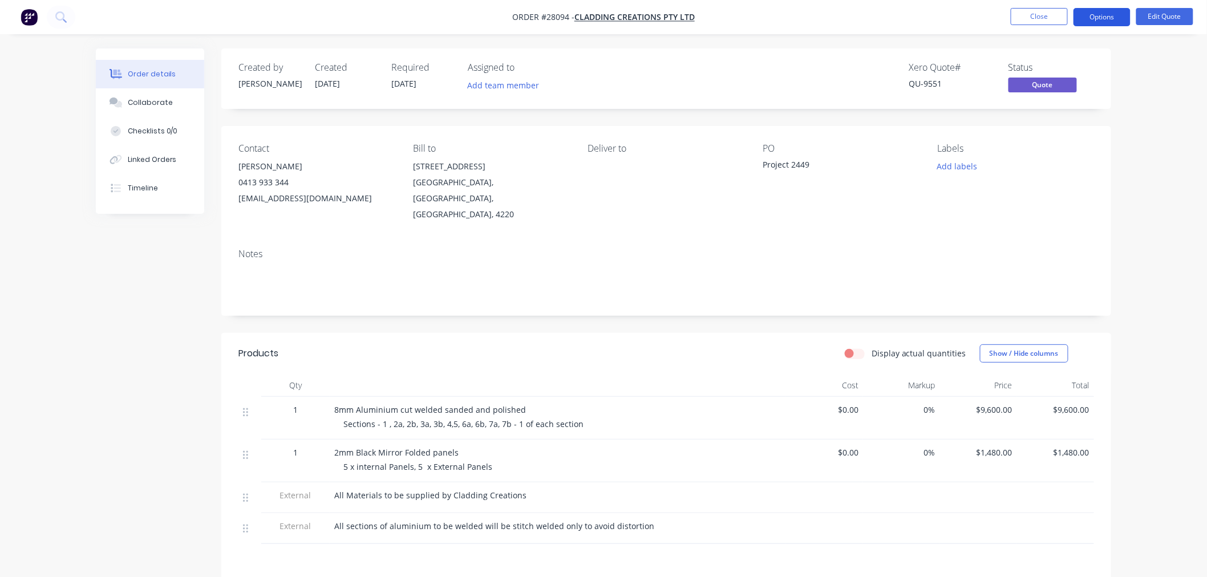
click at [1099, 11] on button "Options" at bounding box center [1102, 17] width 57 height 18
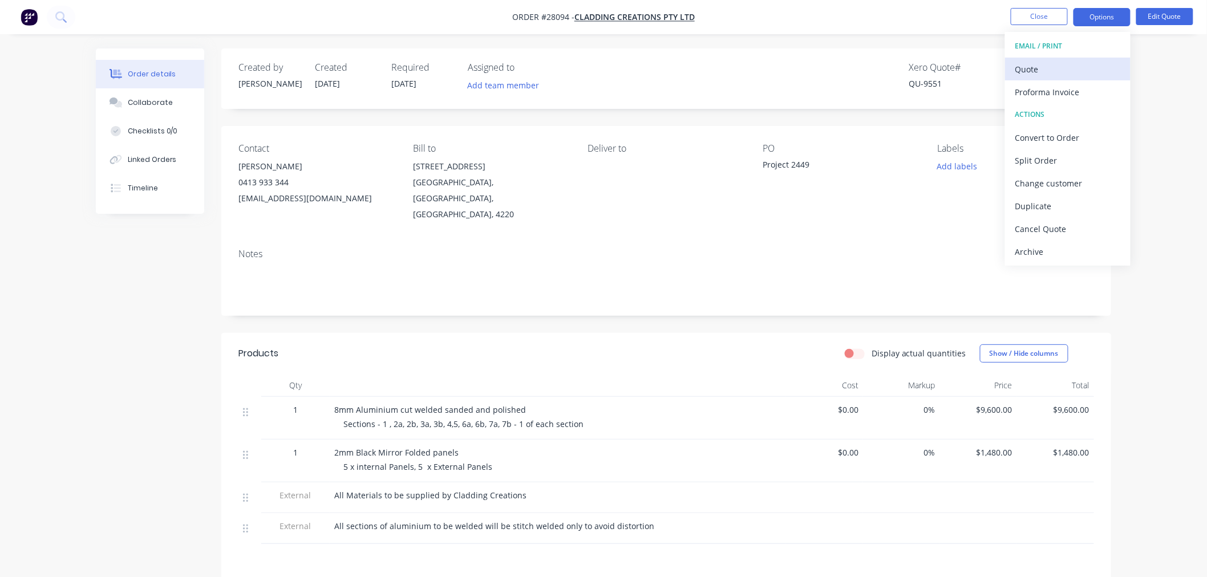
click at [1067, 72] on div "Quote" at bounding box center [1067, 69] width 105 height 17
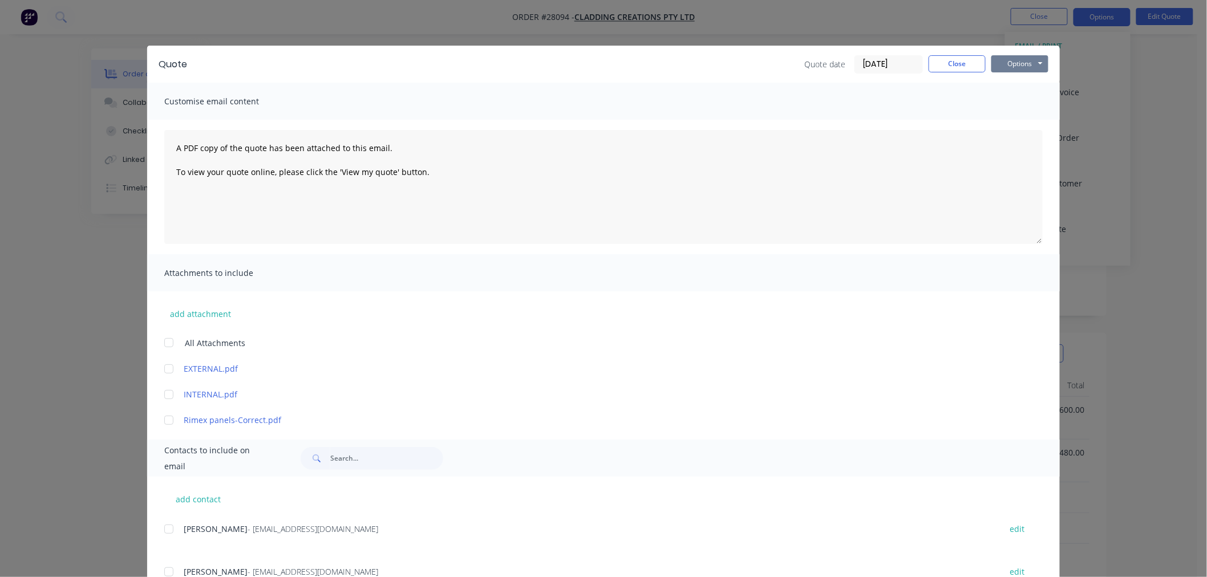
click at [1022, 66] on button "Options" at bounding box center [1019, 63] width 57 height 17
click at [1012, 102] on button "Print" at bounding box center [1027, 103] width 73 height 19
click at [956, 57] on button "Close" at bounding box center [957, 63] width 57 height 17
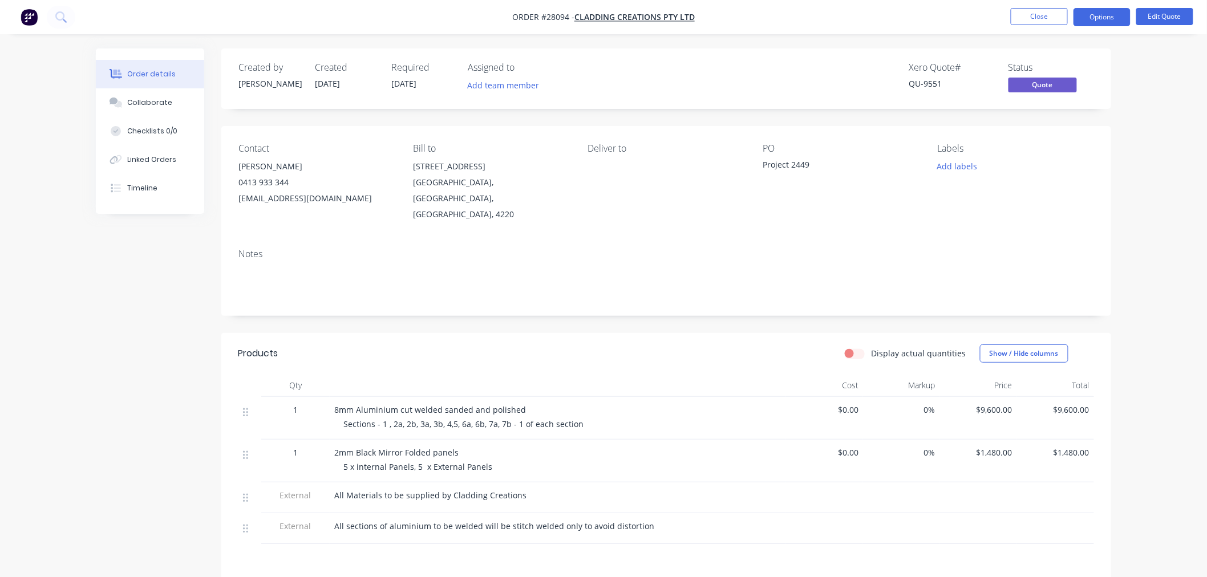
click at [1027, 27] on nav "Order #28094 - Cladding Creations Pty Ltd Close Options Edit Quote" at bounding box center [603, 17] width 1207 height 34
click at [1028, 18] on button "Close" at bounding box center [1039, 16] width 57 height 17
